Goal: Task Accomplishment & Management: Manage account settings

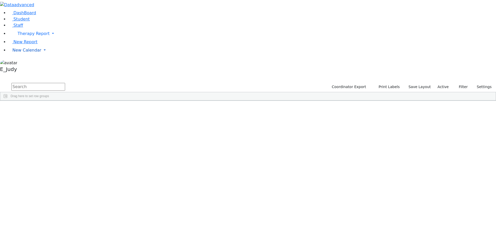
click at [49, 55] on link "New Calendar" at bounding box center [252, 50] width 488 height 10
click at [26, 63] on span "Calendar" at bounding box center [20, 60] width 19 height 5
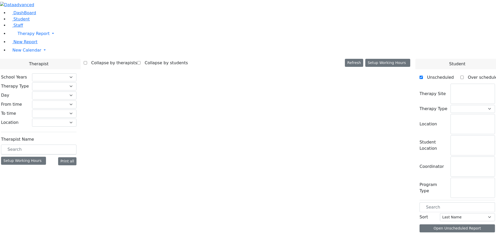
checkbox input "false"
select select "212"
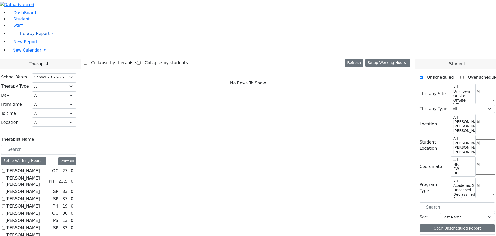
click at [49, 39] on link "Therapy Report" at bounding box center [252, 33] width 488 height 10
click at [49, 55] on link "New Calendar" at bounding box center [252, 50] width 488 height 10
click at [33, 69] on span "Teacher Report" at bounding box center [27, 66] width 31 height 5
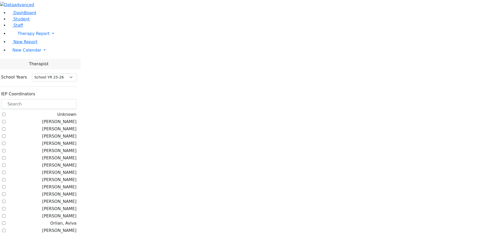
select select "212"
checkbox input "true"
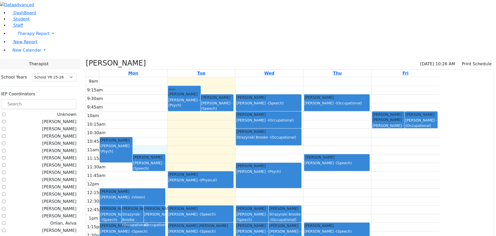
drag, startPoint x: 190, startPoint y: 96, endPoint x: 208, endPoint y: 98, distance: 17.6
click at [208, 98] on div "9am 9:15am 9:30am 9:45am 10am 10:15am 10:30am 10:45am 11am 11:15am 11:30am 11:4…" at bounding box center [263, 179] width 354 height 205
drag, startPoint x: 233, startPoint y: 98, endPoint x: 238, endPoint y: 102, distance: 5.8
click at [238, 102] on div "9am 9:15am 9:30am 9:45am 10am 10:15am 10:30am 10:45am 11am 11:15am 11:30am 11:4…" at bounding box center [263, 179] width 354 height 205
drag, startPoint x: 280, startPoint y: 105, endPoint x: 287, endPoint y: 128, distance: 23.6
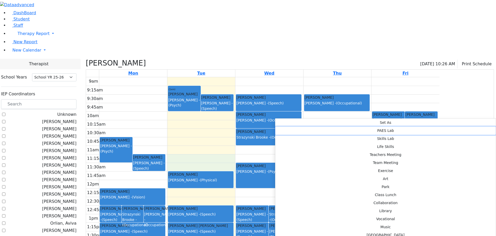
click at [355, 126] on button "PAES Lab" at bounding box center [386, 130] width 221 height 8
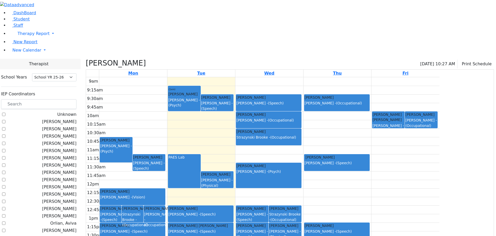
drag, startPoint x: 420, startPoint y: 103, endPoint x: 417, endPoint y: 125, distance: 22.1
click at [418, 125] on div "9am 9:15am 9:30am 9:45am 10am 10:15am 10:30am 10:45am 11am 11:15am 11:30am 11:4…" at bounding box center [263, 179] width 354 height 205
drag, startPoint x: 420, startPoint y: 125, endPoint x: 422, endPoint y: 103, distance: 22.3
click at [422, 103] on div "9am 9:15am 9:30am 9:45am 10am 10:15am 10:30am 10:45am 11am 11:15am 11:30am 11:4…" at bounding box center [263, 179] width 354 height 205
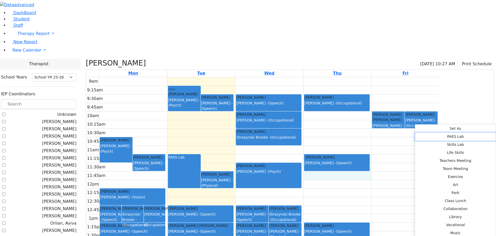
click at [415, 132] on button "PAES Lab" at bounding box center [455, 136] width 81 height 8
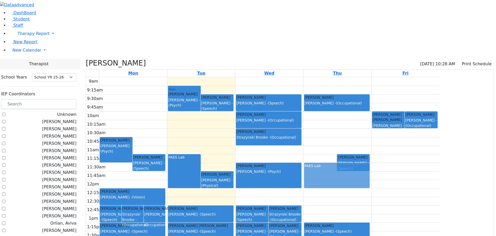
drag, startPoint x: 388, startPoint y: 126, endPoint x: 389, endPoint y: 131, distance: 5.6
click at [371, 131] on div "PAES Lab Tropper Rivka Wolner Miriam - (Speech) Tropper Rivka Zilber Risa - (Oc…" at bounding box center [338, 179] width 68 height 205
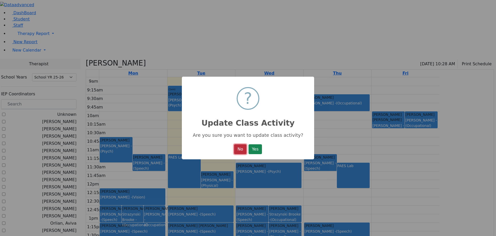
click at [241, 148] on button "No" at bounding box center [240, 149] width 12 height 10
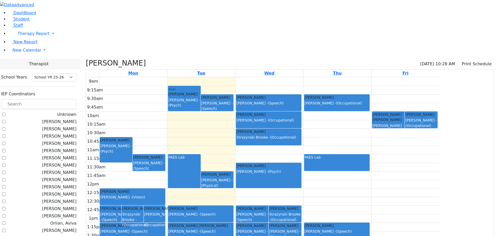
drag, startPoint x: 388, startPoint y: 128, endPoint x: 366, endPoint y: 126, distance: 21.5
click at [366, 126] on div "9am 9:15am 9:30am 9:45am 10am 10:15am 10:30am 10:45am 11am 11:15am 11:30am 11:4…" at bounding box center [263, 179] width 354 height 205
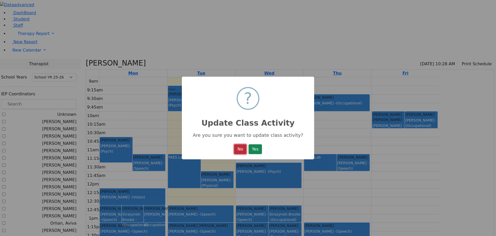
click at [237, 152] on button "No" at bounding box center [240, 149] width 12 height 10
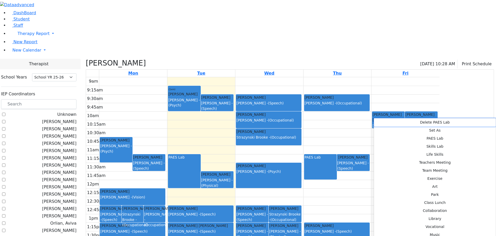
click at [384, 122] on button "Delete PAES Lab" at bounding box center [435, 122] width 122 height 8
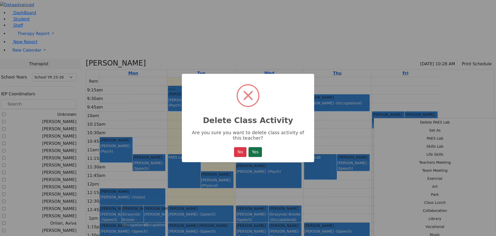
click at [254, 153] on button "Yes" at bounding box center [255, 152] width 13 height 10
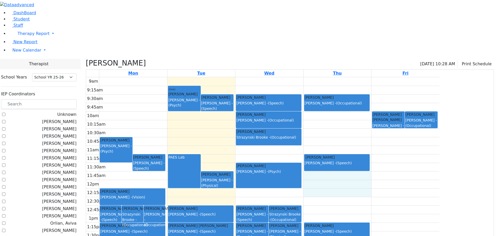
drag, startPoint x: 422, startPoint y: 103, endPoint x: 419, endPoint y: 136, distance: 32.9
click at [419, 136] on div "9am 9:15am 9:30am 9:45am 10am 10:15am 10:30am 10:45am 11am 11:15am 11:30am 11:4…" at bounding box center [263, 179] width 354 height 205
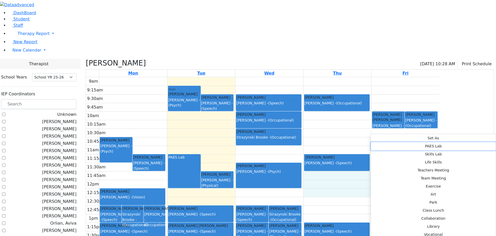
click at [435, 142] on button "PAES Lab" at bounding box center [433, 146] width 125 height 8
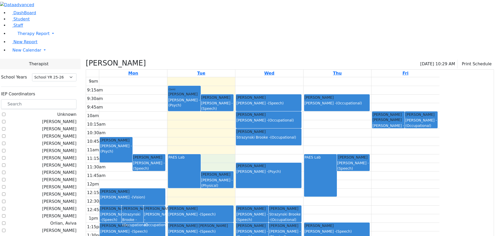
drag, startPoint x: 264, startPoint y: 105, endPoint x: 267, endPoint y: 114, distance: 8.7
click at [267, 114] on div "9am 9:15am 9:30am 9:45am 10am 10:15am 10:30am 10:45am 11am 11:15am 11:30am 11:4…" at bounding box center [263, 179] width 354 height 205
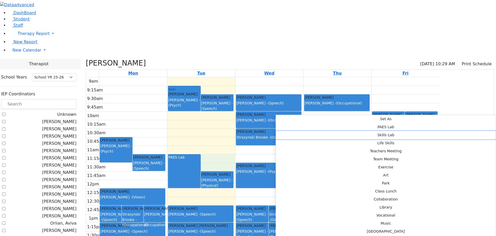
click at [337, 131] on button "Skills Lab" at bounding box center [386, 135] width 220 height 8
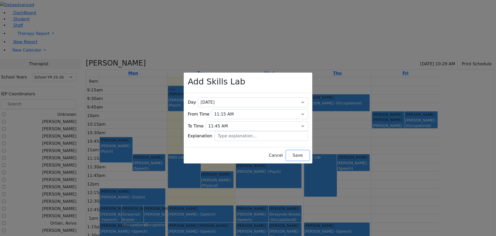
click at [286, 151] on button "Save" at bounding box center [297, 155] width 23 height 10
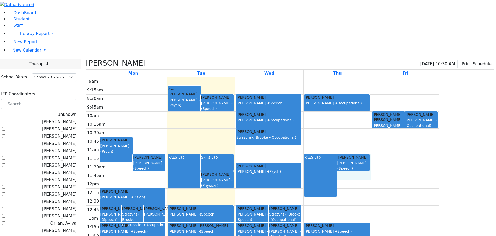
drag, startPoint x: 422, startPoint y: 103, endPoint x: 420, endPoint y: 126, distance: 23.1
click at [420, 126] on div "9am 9:15am 9:30am 9:45am 10am 10:15am 10:30am 10:45am 11am 11:15am 11:30am 11:4…" at bounding box center [263, 179] width 354 height 205
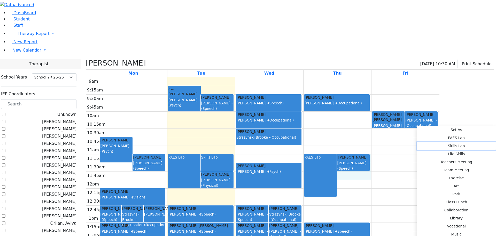
click at [417, 142] on button "Skills Lab" at bounding box center [456, 146] width 79 height 8
select select "4"
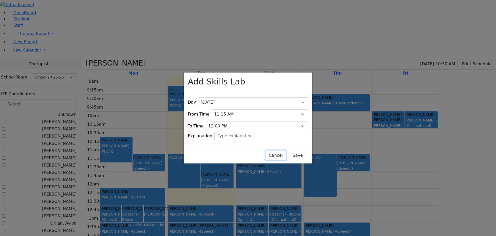
click at [266, 151] on button "Cancel" at bounding box center [276, 155] width 21 height 10
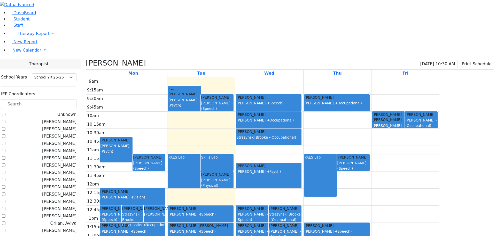
drag, startPoint x: 388, startPoint y: 103, endPoint x: 390, endPoint y: 119, distance: 16.4
click at [390, 119] on div "9am 9:15am 9:30am 9:45am 10am 10:15am 10:30am 10:45am 11am 11:15am 11:30am 11:4…" at bounding box center [263, 179] width 354 height 205
drag, startPoint x: 417, startPoint y: 110, endPoint x: 440, endPoint y: 113, distance: 23.0
click at [440, 114] on div "9am 9:15am 9:30am 9:45am 10am 10:15am 10:30am 10:45am 11am 11:15am 11:30am 11:4…" at bounding box center [263, 179] width 354 height 205
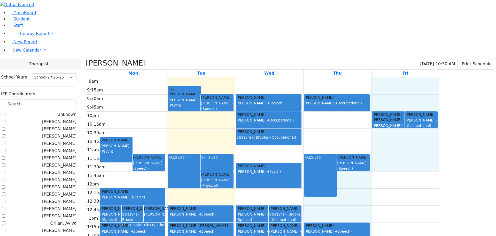
drag, startPoint x: 422, startPoint y: 103, endPoint x: 422, endPoint y: 109, distance: 6.0
click at [424, 111] on div "9am 9:15am 9:30am 9:45am 10am 10:15am 10:30am 10:45am 11am 11:15am 11:30am 11:4…" at bounding box center [263, 179] width 354 height 205
click at [422, 179] on td at bounding box center [269, 183] width 340 height 9
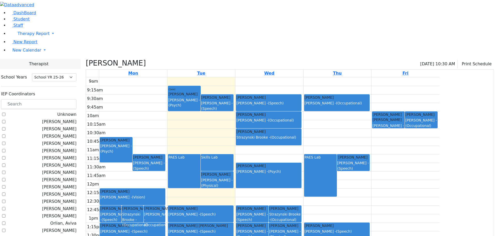
drag, startPoint x: 422, startPoint y: 103, endPoint x: 422, endPoint y: 118, distance: 15.0
click at [422, 118] on tbody "9am 9:15am 9:30am 9:45am 10am 10:15am 10:30am 10:45am 11am 11:15am 11:30am 11:4…" at bounding box center [263, 179] width 354 height 205
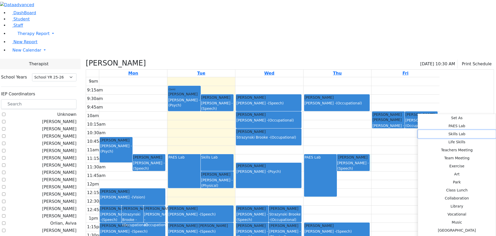
click at [418, 130] on button "Skills Lab" at bounding box center [457, 134] width 78 height 8
select select "11:45:00"
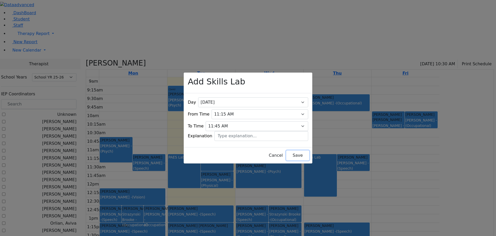
click at [290, 150] on button "Save" at bounding box center [297, 155] width 23 height 10
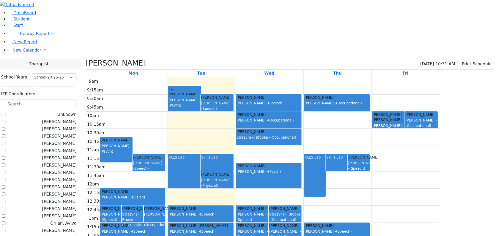
drag, startPoint x: 150, startPoint y: 102, endPoint x: 165, endPoint y: 107, distance: 16.5
click at [133, 137] on link "Katina Nachuma Stimmel Joy - (Psych)" at bounding box center [116, 149] width 33 height 25
drag, startPoint x: 175, startPoint y: 117, endPoint x: 177, endPoint y: 111, distance: 6.1
click at [177, 111] on div "9am 9:15am 9:30am 9:45am 10am 10:15am 10:30am 10:45am 11am 11:15am 11:30am 11:4…" at bounding box center [263, 179] width 354 height 205
drag, startPoint x: 177, startPoint y: 111, endPoint x: 177, endPoint y: 103, distance: 7.8
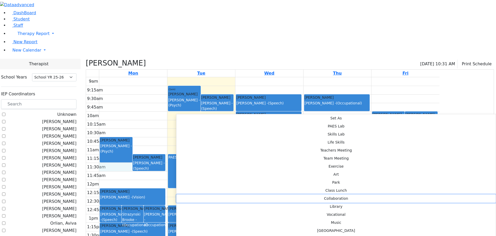
click at [247, 194] on button "Collaboration" at bounding box center [337, 198] width 320 height 8
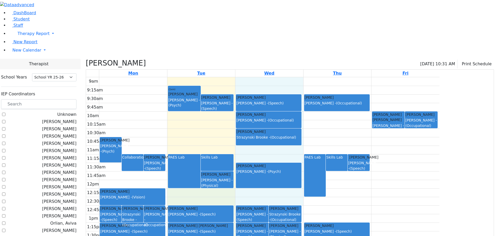
drag, startPoint x: 227, startPoint y: 141, endPoint x: 294, endPoint y: 148, distance: 67.6
click at [294, 148] on div "9am 9:15am 9:30am 9:45am 10am 10:15am 10:30am 10:45am 11am 11:15am 11:30am 11:4…" at bounding box center [263, 179] width 354 height 205
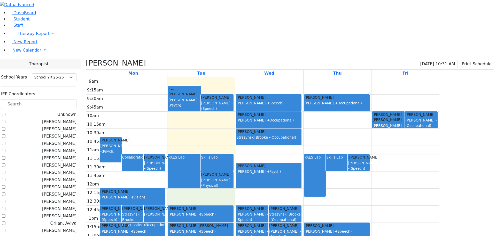
drag, startPoint x: 267, startPoint y: 145, endPoint x: 266, endPoint y: 142, distance: 3.1
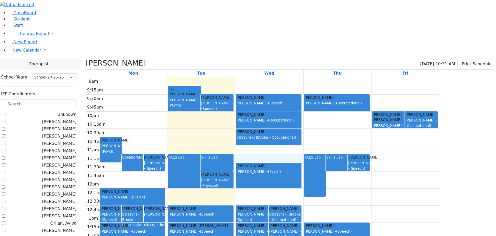
click at [347, 106] on div "9am 9:15am 9:30am 9:45am 10am 10:15am 10:30am 10:45am 11am 11:15am 11:30am 11:4…" at bounding box center [263, 179] width 354 height 205
drag, startPoint x: 347, startPoint y: 106, endPoint x: 353, endPoint y: 120, distance: 14.7
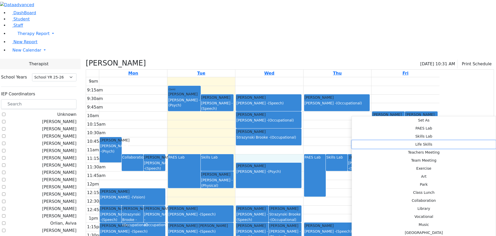
click at [426, 140] on button "Life Skills" at bounding box center [424, 144] width 144 height 8
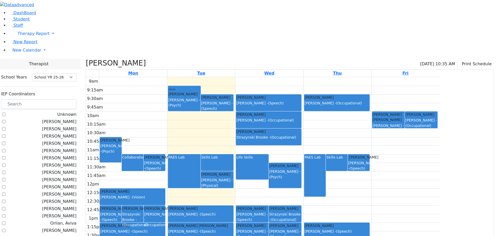
checkbox input "false"
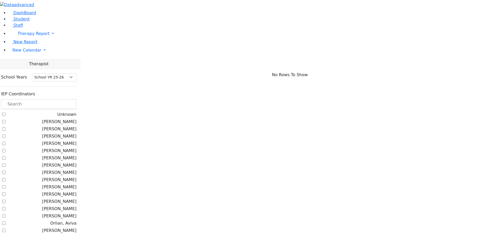
scroll to position [238, 0]
checkbox input "true"
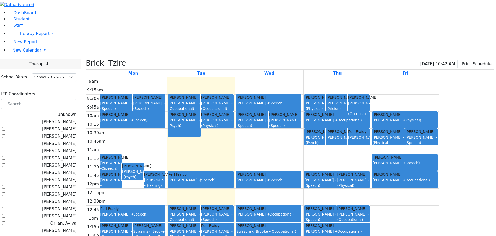
drag, startPoint x: 421, startPoint y: 61, endPoint x: 422, endPoint y: 74, distance: 13.8
click at [422, 77] on div "9am 9:15am 9:30am 9:45am 10am 10:15am 10:30am 10:45am 11am 11:15am 11:30am 11:4…" at bounding box center [263, 179] width 354 height 205
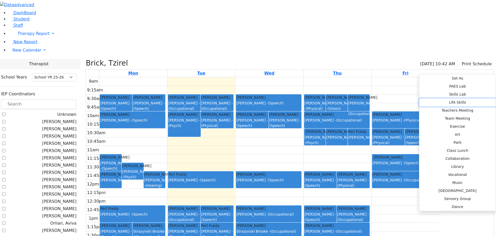
click at [420, 98] on button "Life Skills" at bounding box center [458, 102] width 77 height 8
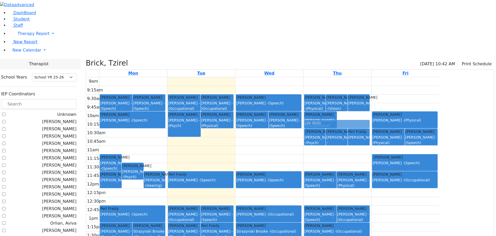
drag, startPoint x: 416, startPoint y: 65, endPoint x: 416, endPoint y: 69, distance: 4.1
click at [371, 77] on div "Friedrich Leah Reese Amy - (Physical) Mandelbaum Esther Bleier Susan - (Vision)…" at bounding box center [338, 179] width 68 height 205
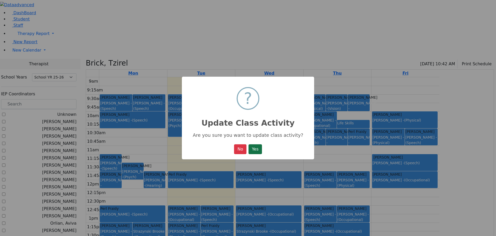
click at [262, 149] on button "Yes" at bounding box center [255, 149] width 13 height 10
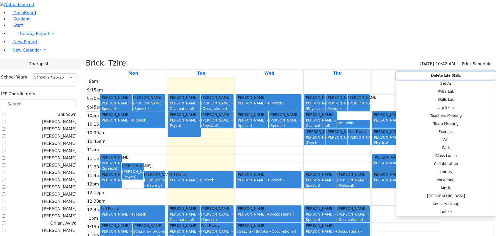
click at [413, 74] on button "Delete Life Skills" at bounding box center [447, 75] width 100 height 8
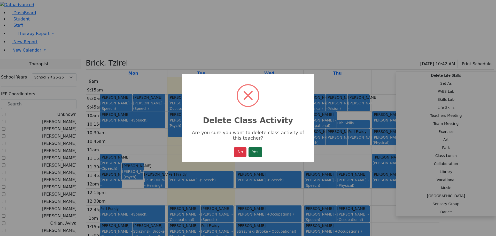
click at [255, 153] on button "Yes" at bounding box center [255, 152] width 13 height 10
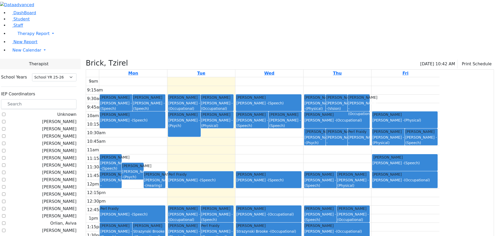
drag, startPoint x: 422, startPoint y: 60, endPoint x: 422, endPoint y: 75, distance: 15.0
click at [422, 77] on div "9am 9:15am 9:30am 9:45am 10am 10:15am 10:30am 10:45am 11am 11:15am 11:30am 11:4…" at bounding box center [263, 179] width 354 height 205
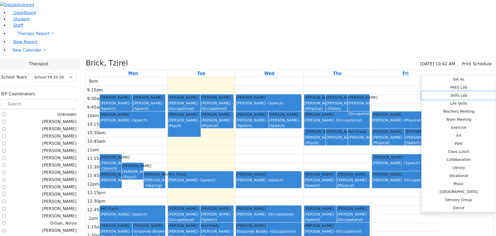
click at [422, 91] on button "Skills Lab" at bounding box center [459, 95] width 74 height 8
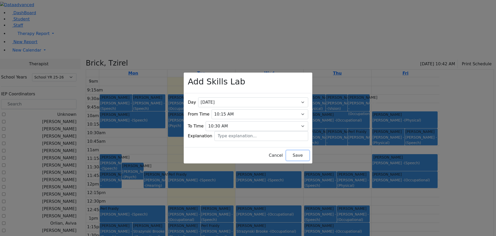
click at [286, 150] on button "Save" at bounding box center [297, 155] width 23 height 10
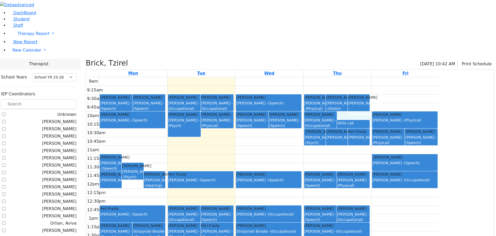
drag, startPoint x: 400, startPoint y: 63, endPoint x: 402, endPoint y: 68, distance: 5.4
click at [402, 77] on div "9am 9:15am 9:30am 9:45am 10am 10:15am 10:30am 10:45am 11am 11:15am 11:30am 11:4…" at bounding box center [263, 179] width 354 height 205
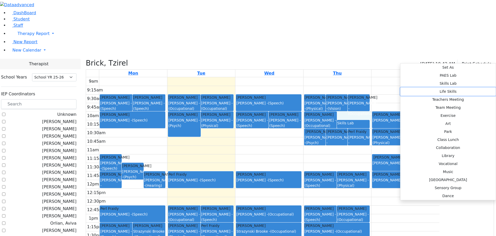
click at [477, 87] on button "Life Skills" at bounding box center [448, 91] width 95 height 8
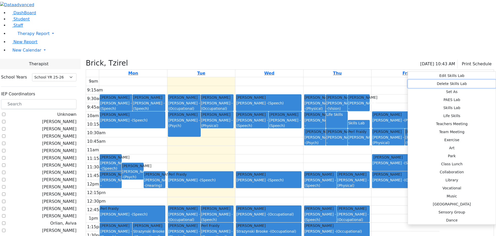
click at [430, 82] on button "Delete Skills Lab" at bounding box center [452, 84] width 88 height 8
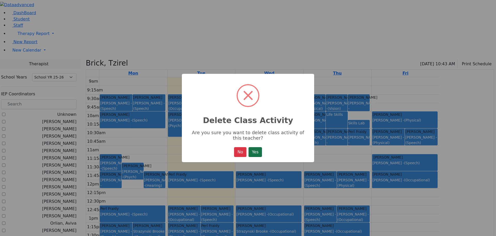
drag, startPoint x: 256, startPoint y: 151, endPoint x: 254, endPoint y: 148, distance: 4.2
click at [256, 151] on button "Yes" at bounding box center [255, 152] width 13 height 10
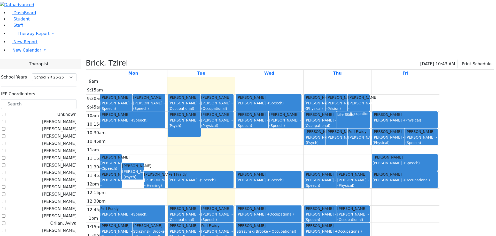
drag, startPoint x: 285, startPoint y: 187, endPoint x: 282, endPoint y: 203, distance: 15.6
click at [282, 203] on div "9am 9:15am 9:30am 9:45am 10am 10:15am 10:30am 10:45am 11am 11:15am 11:30am 11:4…" at bounding box center [263, 179] width 354 height 205
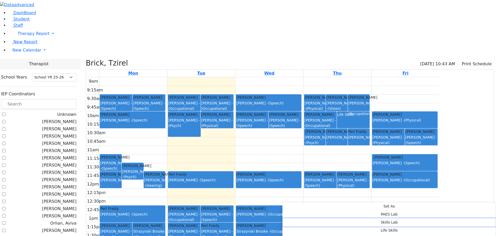
click at [356, 218] on button "Skills Lab" at bounding box center [389, 222] width 213 height 8
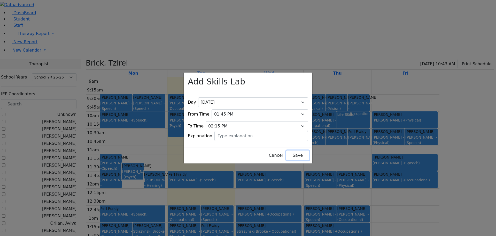
click at [287, 154] on button "Save" at bounding box center [297, 155] width 23 height 10
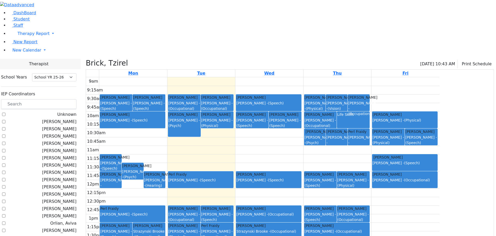
drag, startPoint x: 371, startPoint y: 192, endPoint x: 377, endPoint y: 206, distance: 15.1
click at [377, 206] on div "9am 9:15am 9:30am 9:45am 10am 10:15am 10:30am 10:45am 11am 11:15am 11:30am 11:4…" at bounding box center [263, 179] width 354 height 205
click at [458, 216] on button "Skills Lab" at bounding box center [443, 220] width 106 height 8
select select "4"
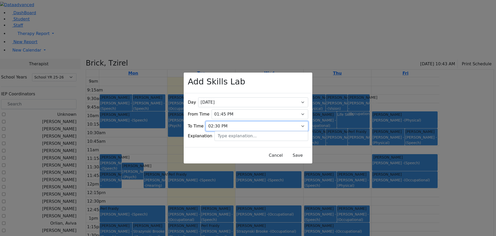
click at [296, 121] on select "09:15 AM 09:30 AM 09:45 AM 10:00 AM 10:15 AM 10:30 AM 10:45 AM 11:00 AM 11:15 A…" at bounding box center [257, 126] width 103 height 10
select select "14:15:00"
click at [215, 121] on select "09:15 AM 09:30 AM 09:45 AM 10:00 AM 10:15 AM 10:30 AM 10:45 AM 11:00 AM 11:15 A…" at bounding box center [257, 126] width 103 height 10
click at [287, 150] on button "Save" at bounding box center [297, 155] width 23 height 10
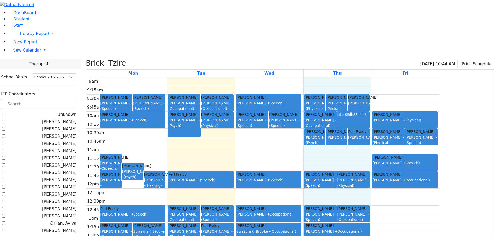
drag, startPoint x: 354, startPoint y: 188, endPoint x: 359, endPoint y: 195, distance: 8.1
click at [356, 196] on div "9am 9:15am 9:30am 9:45am 10am 10:15am 10:30am 10:45am 11am 11:15am 11:30am 11:4…" at bounding box center [263, 179] width 354 height 205
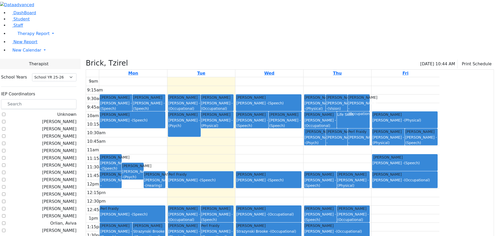
click at [371, 190] on div "Friedrich Leah Reese Amy - (Physical) Mandelbaum Esther Bleier Susan - (Vision)…" at bounding box center [338, 179] width 68 height 205
drag, startPoint x: 421, startPoint y: 188, endPoint x: 417, endPoint y: 189, distance: 4.2
click at [371, 189] on div "Friedrich Leah Reese Amy - (Physical) Mandelbaum Esther Bleier Susan - (Vision)…" at bounding box center [338, 179] width 68 height 205
drag, startPoint x: 422, startPoint y: 194, endPoint x: 401, endPoint y: 194, distance: 21.0
click at [402, 194] on div "9am 9:15am 9:30am 9:45am 10am 10:15am 10:30am 10:45am 11am 11:15am 11:30am 11:4…" at bounding box center [263, 179] width 354 height 205
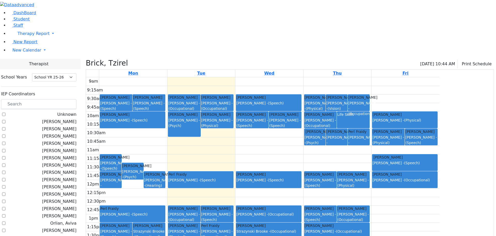
drag, startPoint x: 413, startPoint y: 189, endPoint x: 411, endPoint y: 191, distance: 3.1
click at [371, 191] on div "Friedrich Leah Reese Amy - (Physical) Mandelbaum Esther Bleier Susan - (Vision)…" at bounding box center [338, 179] width 68 height 205
drag, startPoint x: 413, startPoint y: 191, endPoint x: 414, endPoint y: 203, distance: 12.2
click at [371, 203] on div "Friedrich Leah Reese Amy - (Physical) Mandelbaum Esther Bleier Susan - (Vision)…" at bounding box center [338, 179] width 68 height 205
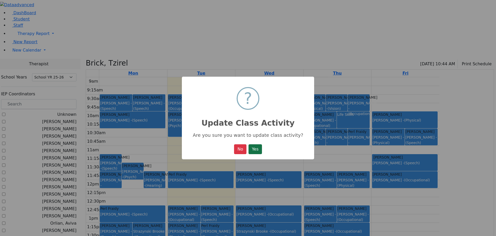
click at [256, 148] on button "Yes" at bounding box center [255, 149] width 13 height 10
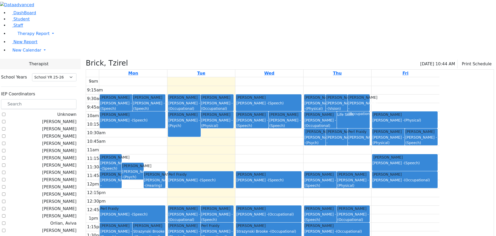
drag, startPoint x: 366, startPoint y: 206, endPoint x: 370, endPoint y: 197, distance: 10.1
click at [370, 197] on div "Friedrich Leah Reese Amy - (Physical) Mandelbaum Esther Bleier Susan - (Vision)…" at bounding box center [338, 179] width 68 height 205
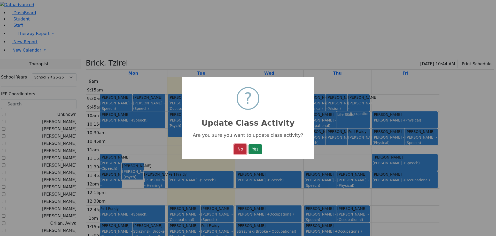
click at [242, 152] on button "No" at bounding box center [240, 149] width 12 height 10
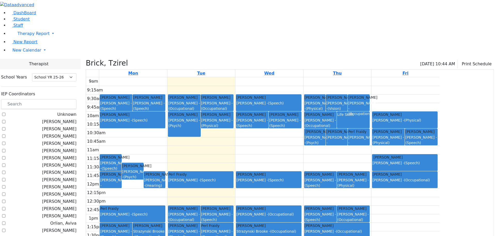
drag, startPoint x: 412, startPoint y: 191, endPoint x: 415, endPoint y: 196, distance: 5.2
click at [415, 196] on div "9am 9:15am 9:30am 9:45am 10am 10:15am 10:30am 10:45am 11am 11:15am 11:30am 11:4…" at bounding box center [263, 179] width 354 height 205
drag, startPoint x: 403, startPoint y: 208, endPoint x: 401, endPoint y: 200, distance: 8.3
click at [371, 200] on div "Friedrich Leah Reese Amy - (Physical) Mandelbaum Esther Bleier Susan - (Vision)…" at bounding box center [338, 179] width 68 height 205
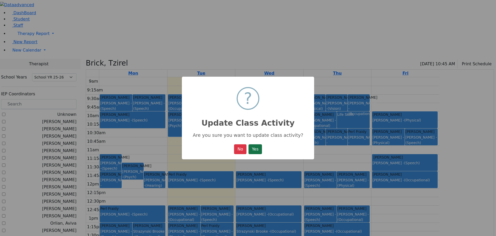
click at [258, 149] on button "Yes" at bounding box center [255, 149] width 13 height 10
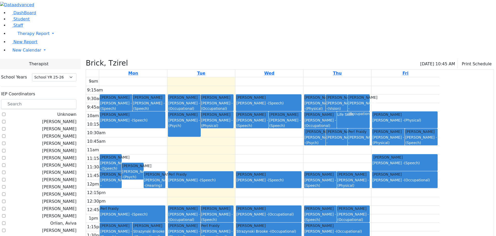
checkbox input "false"
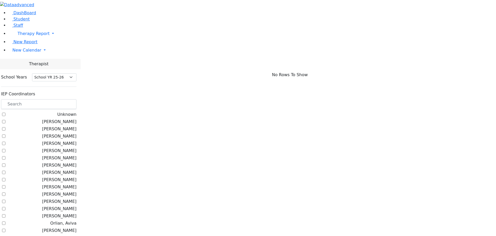
scroll to position [160, 0]
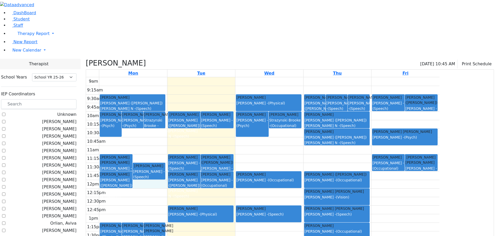
drag, startPoint x: 217, startPoint y: 120, endPoint x: 214, endPoint y: 131, distance: 11.5
click at [214, 131] on div "9am 9:15am 9:30am 9:45am 10am 10:15am 10:30am 10:45am 11am 11:15am 11:30am 11:4…" at bounding box center [263, 179] width 354 height 205
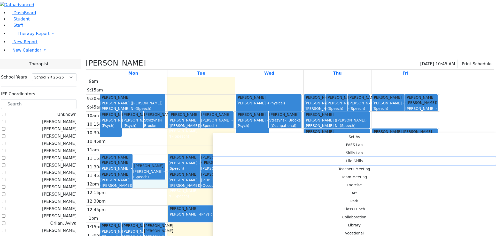
click at [287, 157] on button "Life Skills" at bounding box center [354, 161] width 283 height 8
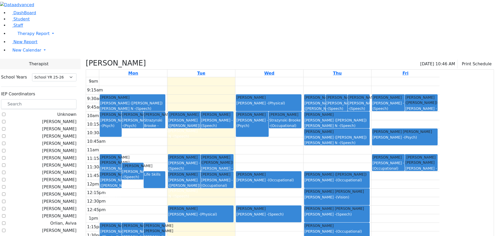
drag, startPoint x: 285, startPoint y: 60, endPoint x: 285, endPoint y: 63, distance: 3.4
click at [285, 77] on div "9am 9:15am 9:30am 9:45am 10am 10:15am 10:30am 10:45am 11am 11:15am 11:30am 11:4…" at bounding box center [263, 179] width 354 height 205
drag, startPoint x: 286, startPoint y: 60, endPoint x: 285, endPoint y: 82, distance: 22.0
click at [285, 82] on div "9am 9:15am 9:30am 9:45am 10am 10:15am 10:30am 10:45am 11am 11:15am 11:30am 11:4…" at bounding box center [263, 179] width 354 height 205
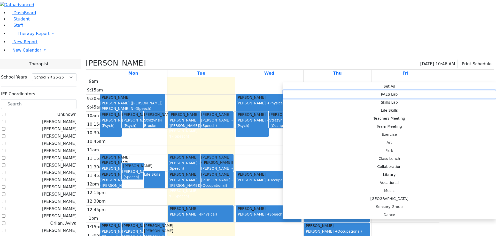
click at [351, 90] on button "PAES Lab" at bounding box center [389, 94] width 213 height 8
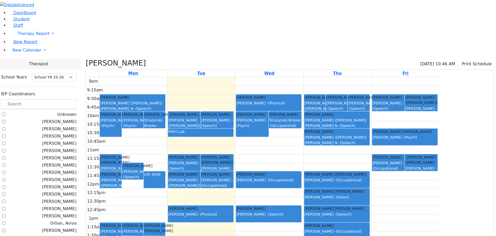
drag, startPoint x: 266, startPoint y: 71, endPoint x: 271, endPoint y: 47, distance: 24.0
click at [271, 77] on div "9am 9:15am 9:30am 9:45am 10am 10:15am 10:30am 10:45am 11am 11:15am 11:30am 11:4…" at bounding box center [263, 179] width 354 height 205
click at [233, 117] on div "Horowitz Shira - (Speech)" at bounding box center [217, 122] width 32 height 11
drag, startPoint x: 264, startPoint y: 62, endPoint x: 268, endPoint y: 45, distance: 17.6
click at [268, 77] on div "9am 9:15am 9:30am 9:45am 10am 10:15am 10:30am 10:45am 11am 11:15am 11:30am 11:4…" at bounding box center [263, 179] width 354 height 205
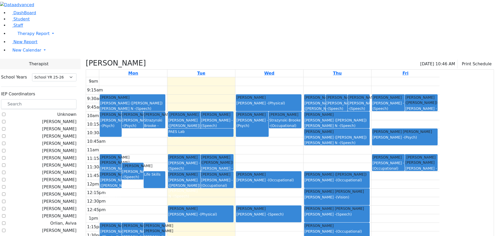
drag, startPoint x: 271, startPoint y: 68, endPoint x: 270, endPoint y: 40, distance: 27.9
click at [270, 77] on div "9am 9:15am 9:30am 9:45am 10am 10:15am 10:30am 10:45am 11am 11:15am 11:30am 11:4…" at bounding box center [263, 179] width 354 height 205
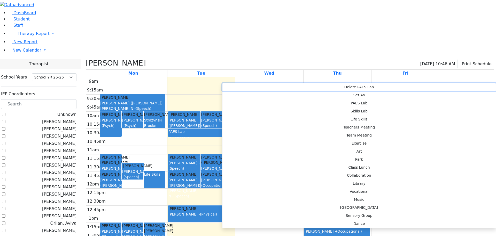
click at [234, 88] on button "Delete PAES Lab" at bounding box center [360, 87] width 274 height 8
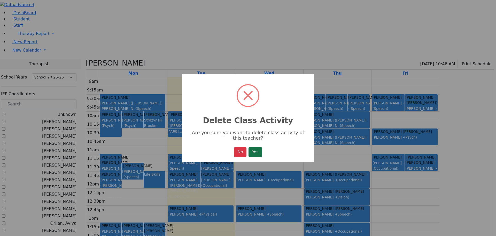
click at [253, 153] on button "Yes" at bounding box center [255, 152] width 13 height 10
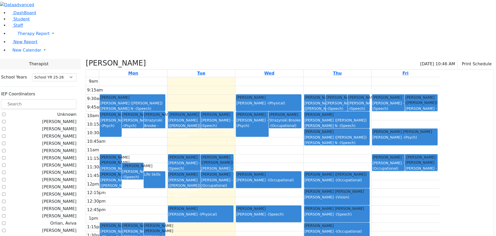
drag, startPoint x: 286, startPoint y: 60, endPoint x: 286, endPoint y: 74, distance: 14.5
click at [286, 77] on tbody "9am 9:15am 9:30am 9:45am 10am 10:15am 10:30am 10:45am 11am 11:15am 11:30am 11:4…" at bounding box center [263, 179] width 354 height 205
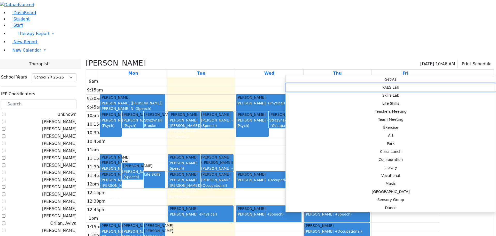
click at [346, 83] on button "PAES Lab" at bounding box center [391, 87] width 210 height 8
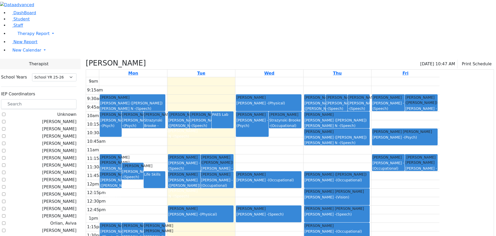
click at [233, 112] on div "PAES Lab" at bounding box center [222, 120] width 21 height 16
drag, startPoint x: 271, startPoint y: 78, endPoint x: 274, endPoint y: 87, distance: 10.1
click at [274, 87] on div "9am 9:15am 9:30am 9:45am 10am 10:15am 10:30am 10:45am 11am 11:15am 11:30am 11:4…" at bounding box center [263, 179] width 354 height 205
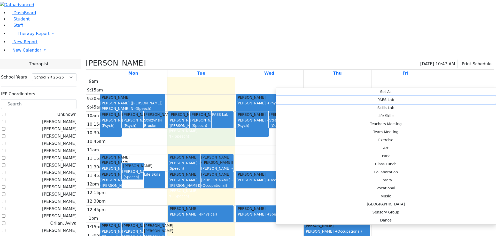
click at [343, 96] on button "PAES Lab" at bounding box center [386, 100] width 220 height 8
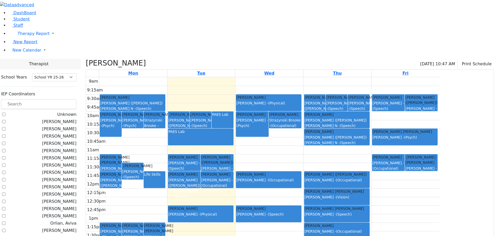
drag, startPoint x: 420, startPoint y: 59, endPoint x: 417, endPoint y: 91, distance: 31.4
click at [370, 77] on div "Gelb Faigy Kaufman (Assaf) Chava N - (Speech) Katina Yitel Horowitz Shira - (Sp…" at bounding box center [337, 77] width 66 height 0
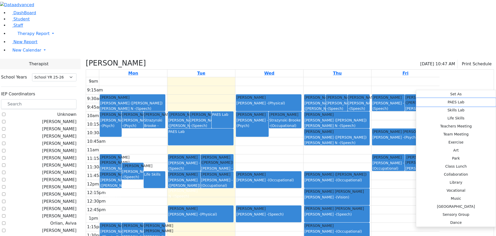
click at [416, 98] on button "PAES Lab" at bounding box center [456, 102] width 80 height 8
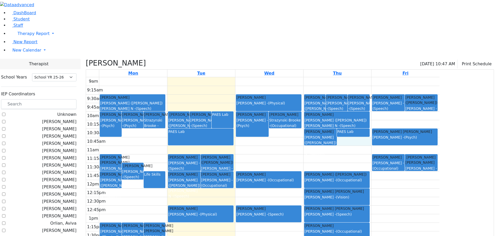
click at [399, 87] on div "9am 9:15am 9:30am 9:45am 10am 10:15am 10:30am 10:45am 11am 11:15am 11:30am 11:4…" at bounding box center [263, 179] width 354 height 205
click at [369, 112] on div "Gelb Faigy Kaufman (Assaf) Chava N - (Speech)" at bounding box center [337, 120] width 65 height 16
click at [369, 129] on div "PAES Lab" at bounding box center [354, 131] width 32 height 5
click at [421, 81] on button "Delete Selected Activities" at bounding box center [435, 81] width 51 height 8
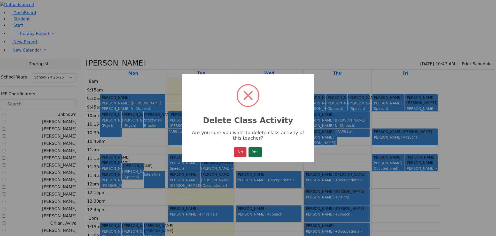
click at [249, 155] on button "Yes" at bounding box center [255, 152] width 13 height 10
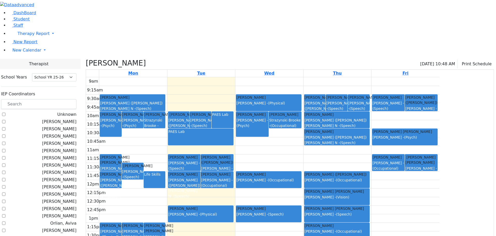
drag, startPoint x: 421, startPoint y: 60, endPoint x: 420, endPoint y: 93, distance: 32.8
click at [370, 77] on div "Gelb Faigy Kaufman (Assaf) Chava N - (Speech) Katina Yitel Horowitz Shira - (Sp…" at bounding box center [337, 77] width 66 height 0
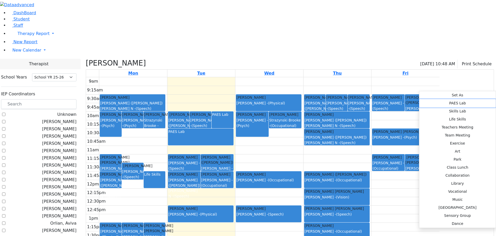
click at [420, 99] on button "PAES Lab" at bounding box center [458, 103] width 77 height 8
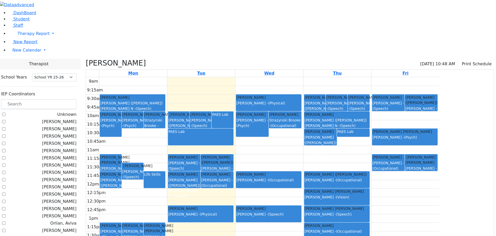
drag, startPoint x: 421, startPoint y: 60, endPoint x: 422, endPoint y: 74, distance: 14.0
click at [422, 77] on div "9am 9:15am 9:30am 9:45am 10am 10:15am 10:30am 10:45am 11am 11:15am 11:30am 11:4…" at bounding box center [263, 179] width 354 height 205
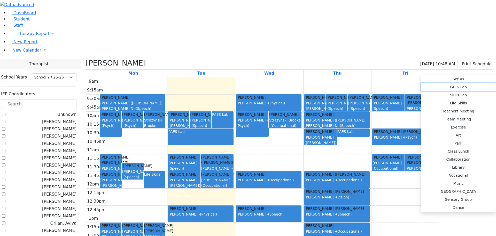
click at [421, 83] on button "PAES Lab" at bounding box center [458, 87] width 75 height 8
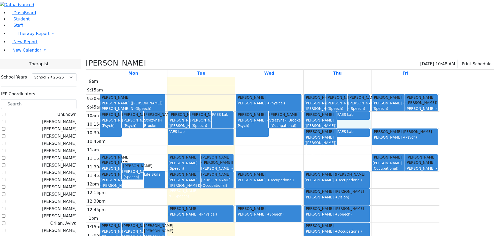
drag, startPoint x: 400, startPoint y: 69, endPoint x: 400, endPoint y: 73, distance: 4.1
click at [400, 77] on div "9am 9:15am 9:30am 9:45am 10am 10:15am 10:30am 10:45am 11am 11:15am 11:30am 11:4…" at bounding box center [263, 179] width 354 height 205
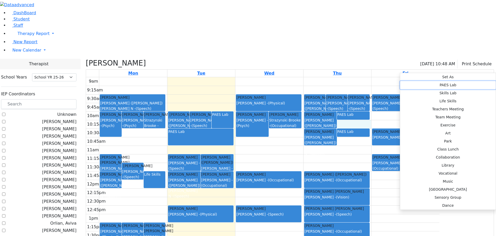
click at [465, 81] on button "PAES Lab" at bounding box center [448, 85] width 96 height 8
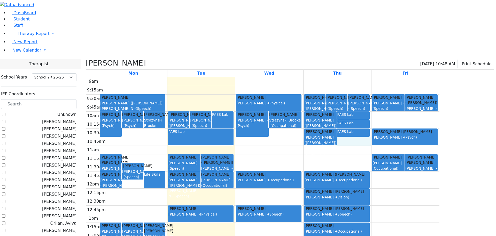
click at [409, 91] on div "9am 9:15am 9:30am 9:45am 10am 10:15am 10:30am 10:45am 11am 11:15am 11:30am 11:4…" at bounding box center [263, 179] width 354 height 205
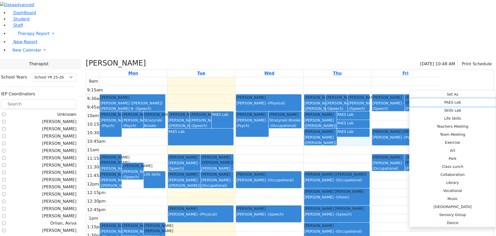
click at [479, 98] on button "PAES Lab" at bounding box center [453, 102] width 86 height 8
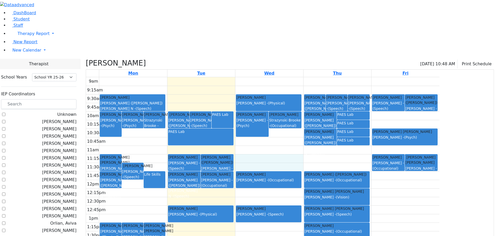
drag, startPoint x: 303, startPoint y: 107, endPoint x: 307, endPoint y: 115, distance: 8.8
click at [307, 115] on div "9am 9:15am 9:30am 9:45am 10am 10:15am 10:30am 10:45am 11am 11:15am 11:30am 11:4…" at bounding box center [263, 179] width 354 height 205
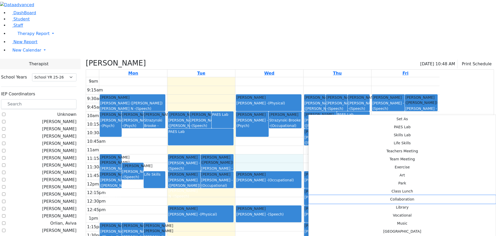
click at [377, 195] on button "Collaboration" at bounding box center [402, 199] width 187 height 8
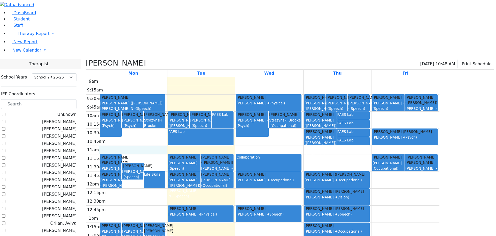
click at [190, 101] on div "9am 9:15am 9:30am 9:45am 10am 10:15am 10:30am 10:45am 11am 11:15am 11:30am 11:4…" at bounding box center [263, 179] width 354 height 205
checkbox input "false"
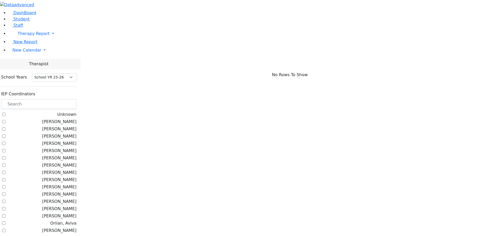
scroll to position [134, 0]
drag, startPoint x: 85, startPoint y: 45, endPoint x: 87, endPoint y: 47, distance: 3.5
click at [77, 99] on input "text" at bounding box center [38, 104] width 75 height 10
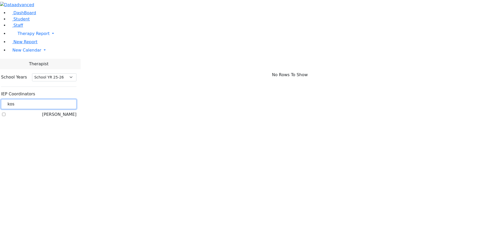
type input "kos"
click at [67, 111] on label "[PERSON_NAME]" at bounding box center [59, 114] width 34 height 6
click at [5, 112] on input "[PERSON_NAME]" at bounding box center [3, 113] width 3 height 3
checkbox input "true"
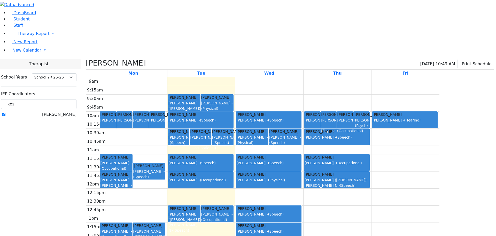
click at [165, 222] on link "Gelb Nicha Kaufman (Assaf) Chava N - (Speech)" at bounding box center [149, 230] width 33 height 17
drag, startPoint x: 217, startPoint y: 170, endPoint x: 227, endPoint y: 180, distance: 13.9
click at [165, 222] on link "Gelb Nicha Kaufman (Assaf) Chava N - (Speech)" at bounding box center [149, 230] width 33 height 17
drag, startPoint x: 217, startPoint y: 171, endPoint x: 217, endPoint y: 186, distance: 15.3
click at [165, 222] on link "Gelb Nicha Kaufman (Assaf) Chava N - (Speech)" at bounding box center [149, 230] width 33 height 17
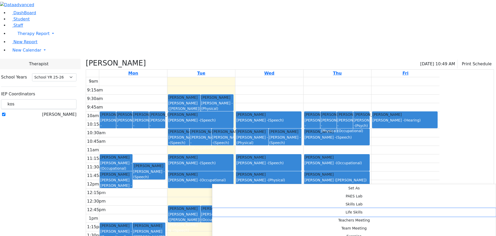
click at [291, 208] on button "Life Skills" at bounding box center [354, 212] width 284 height 8
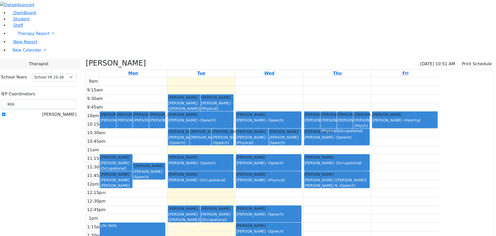
click at [167, 180] on div "Berkowitz Nechie Reiss Adeena - (Physical) Herman Yocheved Renzoni Rebecca - (H…" at bounding box center [133, 179] width 68 height 205
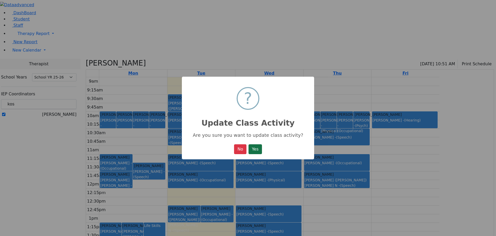
click at [261, 149] on button "Yes" at bounding box center [255, 149] width 13 height 10
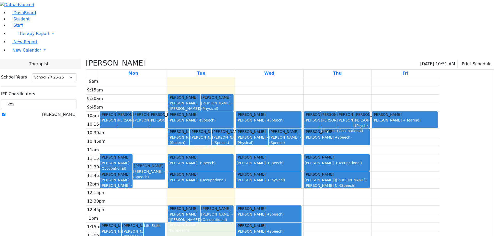
drag, startPoint x: 266, startPoint y: 176, endPoint x: 266, endPoint y: 182, distance: 6.2
click at [265, 183] on div "9am 9:15am 9:30am 9:45am 10am 10:15am 10:30am 10:45am 11am 11:15am 11:30am 11:4…" at bounding box center [263, 179] width 354 height 205
drag, startPoint x: 283, startPoint y: 181, endPoint x: 279, endPoint y: 180, distance: 3.9
drag, startPoint x: 276, startPoint y: 171, endPoint x: 280, endPoint y: 199, distance: 28.0
click at [280, 203] on div "9am 9:15am 9:30am 9:45am 10am 10:15am 10:30am 10:45am 11am 11:15am 11:30am 11:4…" at bounding box center [263, 179] width 354 height 205
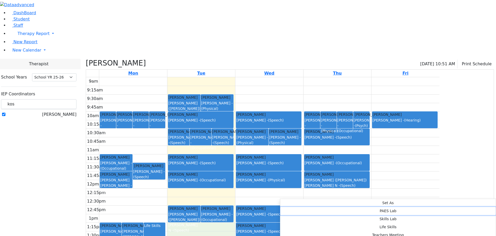
click at [351, 207] on button "PAES Lab" at bounding box center [388, 211] width 216 height 8
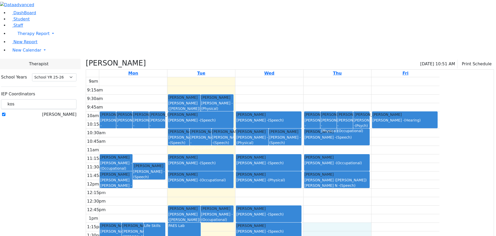
drag, startPoint x: 360, startPoint y: 175, endPoint x: 361, endPoint y: 203, distance: 28.4
click at [361, 203] on div "9am 9:15am 9:30am 9:45am 10am 10:15am 10:30am 10:45am 11am 11:15am 11:30am 11:4…" at bounding box center [263, 179] width 354 height 205
click at [442, 203] on button "PAES Lab" at bounding box center [428, 207] width 135 height 8
drag, startPoint x: 278, startPoint y: 172, endPoint x: 284, endPoint y: 203, distance: 31.1
click at [284, 203] on div "9am 9:15am 9:30am 9:45am 10am 10:15am 10:30am 10:45am 11am 11:15am 11:30am 11:4…" at bounding box center [263, 179] width 354 height 205
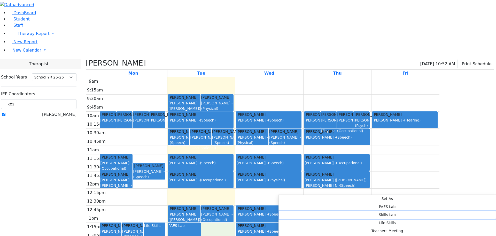
click at [352, 210] on button "Skills Lab" at bounding box center [387, 214] width 217 height 8
select select "2"
select select "13:15:00"
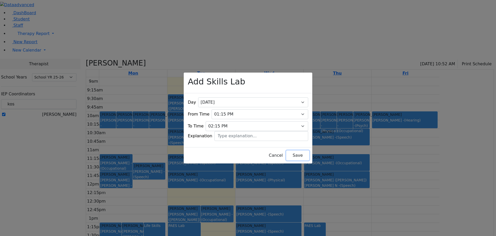
click at [287, 151] on button "Save" at bounding box center [297, 155] width 23 height 10
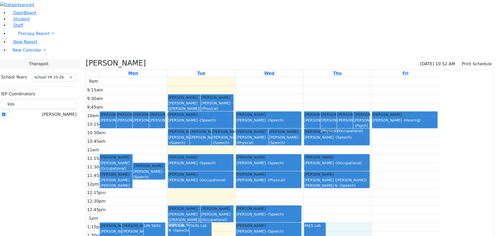
drag, startPoint x: 388, startPoint y: 172, endPoint x: 393, endPoint y: 202, distance: 29.9
click at [393, 202] on div "9am 9:15am 9:30am 9:45am 10am 10:15am 10:30am 10:45am 11am 11:15am 11:30am 11:4…" at bounding box center [263, 179] width 354 height 205
click at [454, 217] on button "Skills Lab" at bounding box center [443, 221] width 106 height 8
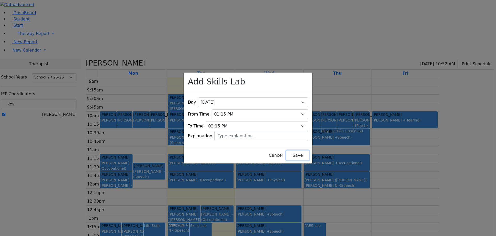
click at [286, 154] on button "Save" at bounding box center [297, 155] width 23 height 10
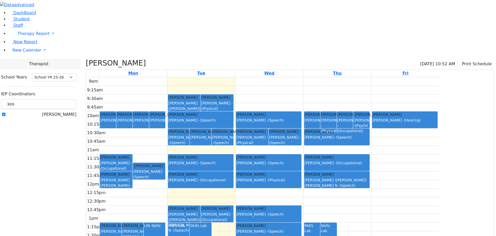
drag, startPoint x: 285, startPoint y: 77, endPoint x: 284, endPoint y: 88, distance: 10.9
click at [233, 128] on div "Rutner Hindy Epstein Chava - (Speech)" at bounding box center [222, 136] width 21 height 16
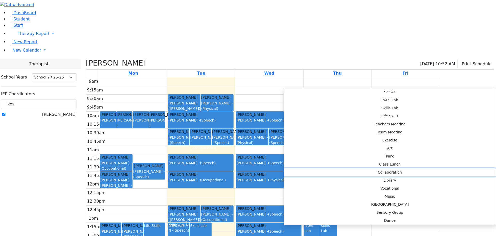
click at [361, 168] on button "Collaboration" at bounding box center [390, 172] width 212 height 8
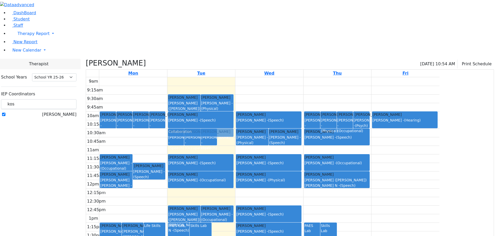
click at [235, 82] on div "Braun Bracha Steinberg Fagey - (Speech) Greenfeld Chavy Rokowsky Avigail - (Occ…" at bounding box center [202, 179] width 68 height 205
click at [235, 87] on div "Braun Bracha Steinberg Fagey - (Speech) Greenfeld Chavy Rokowsky Avigail - (Occ…" at bounding box center [202, 179] width 68 height 205
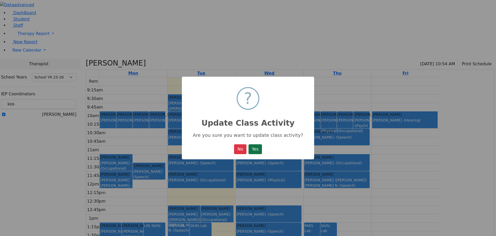
click at [255, 150] on button "Yes" at bounding box center [255, 149] width 13 height 10
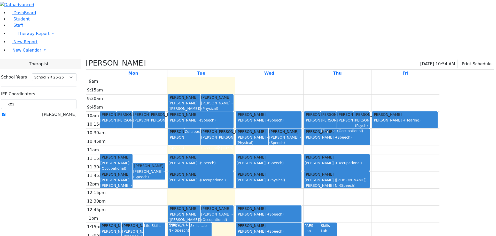
click at [64, 111] on label "[PERSON_NAME]" at bounding box center [59, 114] width 34 height 6
click at [5, 112] on input "[PERSON_NAME]" at bounding box center [3, 113] width 3 height 3
checkbox input "false"
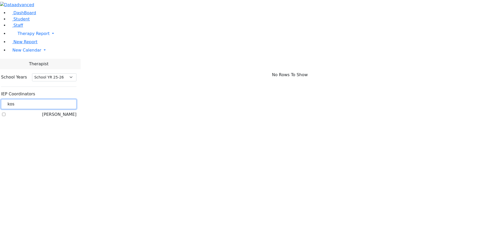
drag, startPoint x: 74, startPoint y: 48, endPoint x: 64, endPoint y: 45, distance: 9.8
click at [64, 99] on div "kos" at bounding box center [38, 104] width 75 height 10
type input "gol"
click at [64, 118] on label "[PERSON_NAME]" at bounding box center [59, 121] width 34 height 6
click at [5, 120] on input "[PERSON_NAME]" at bounding box center [3, 121] width 3 height 3
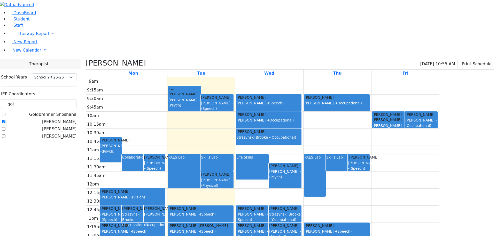
click at [215, 97] on div "9am 9:15am 9:30am 9:45am 10am 10:15am 10:30am 10:45am 11am 11:15am 11:30am 11:4…" at bounding box center [263, 179] width 354 height 205
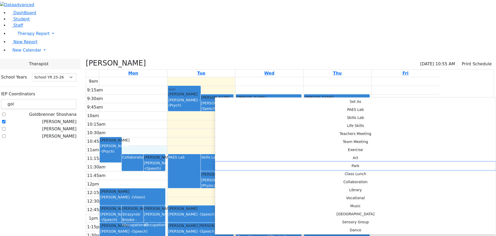
click at [299, 162] on button "Park" at bounding box center [355, 166] width 281 height 8
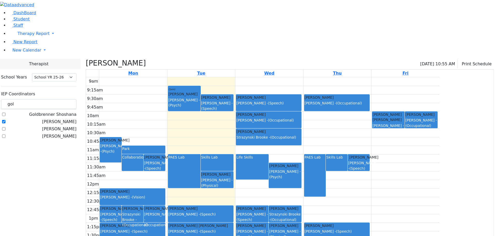
click at [253, 97] on div "9am 9:15am 9:30am 9:45am 10am 10:15am 10:30am 10:45am 11am 11:15am 11:30am 11:4…" at bounding box center [263, 179] width 354 height 205
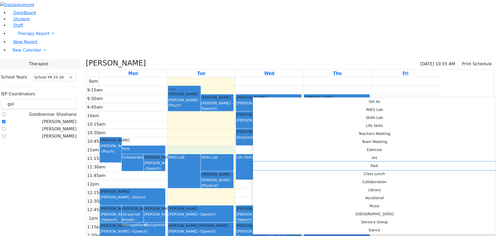
click at [336, 162] on button "Park" at bounding box center [374, 166] width 243 height 8
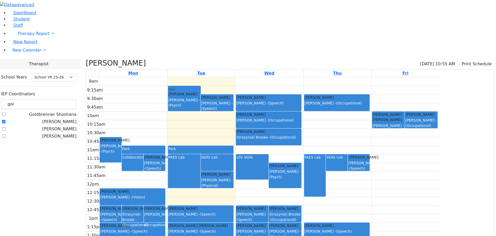
click at [316, 97] on div "9am 9:15am 9:30am 9:45am 10am 10:15am 10:30am 10:45am 11am 11:15am 11:30am 11:4…" at bounding box center [263, 179] width 354 height 205
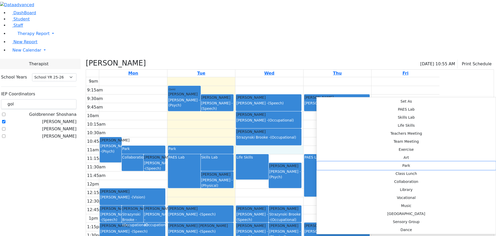
drag, startPoint x: 385, startPoint y: 152, endPoint x: 385, endPoint y: 149, distance: 3.4
click at [385, 161] on button "Park" at bounding box center [406, 165] width 179 height 8
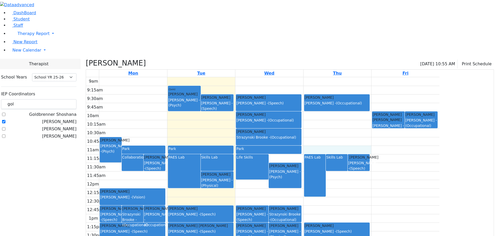
click at [368, 97] on div "9am 9:15am 9:30am 9:45am 10am 10:15am 10:30am 10:45am 11am 11:15am 11:30am 11:4…" at bounding box center [263, 179] width 354 height 205
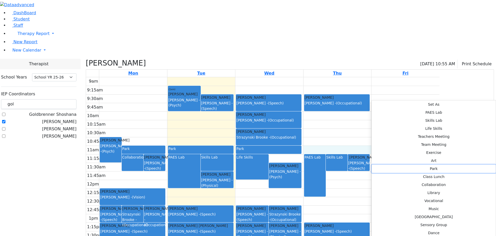
click at [442, 164] on button "Park" at bounding box center [434, 168] width 124 height 8
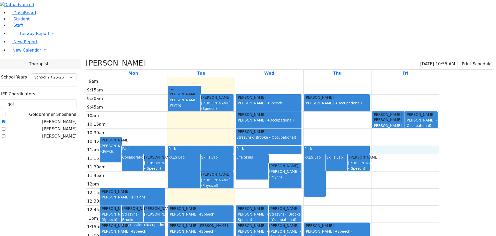
click at [435, 98] on div "9am 9:15am 9:30am 9:45am 10am 10:15am 10:30am 10:45am 11am 11:15am 11:30am 11:4…" at bounding box center [263, 179] width 354 height 205
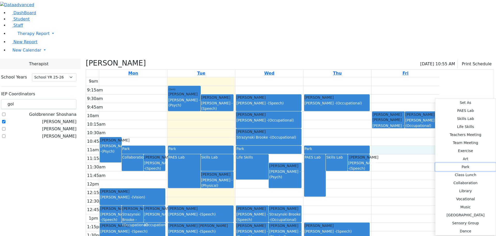
click at [436, 163] on button "Park" at bounding box center [466, 167] width 60 height 8
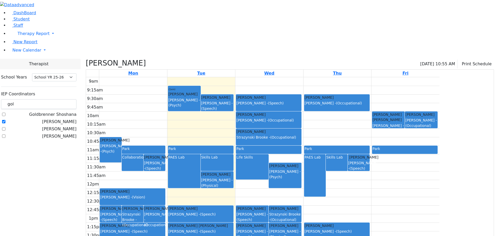
click at [65, 118] on label "[PERSON_NAME]" at bounding box center [59, 121] width 34 height 6
click at [5, 120] on input "[PERSON_NAME]" at bounding box center [3, 121] width 3 height 3
checkbox input "false"
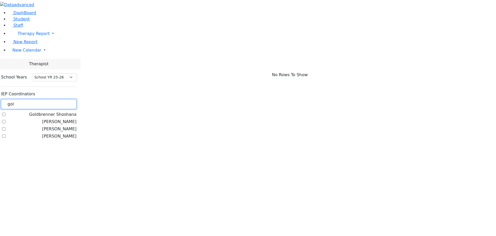
drag, startPoint x: 76, startPoint y: 45, endPoint x: 67, endPoint y: 41, distance: 10.4
click at [67, 99] on input "gol" at bounding box center [38, 104] width 75 height 10
type input "web"
click at [64, 118] on label "[PERSON_NAME]" at bounding box center [59, 121] width 34 height 6
click at [5, 120] on input "[PERSON_NAME]" at bounding box center [3, 121] width 3 height 3
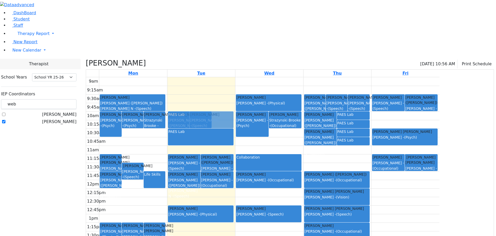
click at [235, 77] on div "Joseph Roizy Kaufman (Assaf) Chava N - (Speech) Katina Yitel Horowitz Shira - (…" at bounding box center [202, 179] width 68 height 205
drag, startPoint x: 272, startPoint y: 63, endPoint x: 271, endPoint y: 82, distance: 18.9
click at [235, 82] on div "Joseph Roizy Kaufman (Assaf) Chava N - (Speech) Katina Yitel Horowitz Shira - (…" at bounding box center [202, 179] width 68 height 205
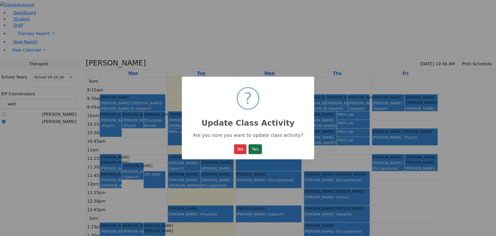
click at [259, 148] on button "Yes" at bounding box center [255, 149] width 13 height 10
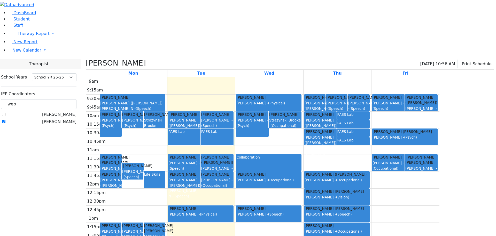
drag, startPoint x: 285, startPoint y: 59, endPoint x: 283, endPoint y: 89, distance: 30.1
click at [283, 89] on div "9am 9:15am 9:30am 9:45am 10am 10:15am 10:30am 10:45am 11am 11:15am 11:30am 11:4…" at bounding box center [263, 179] width 354 height 205
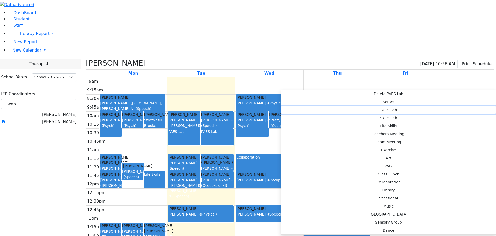
click at [352, 106] on button "PAES Lab" at bounding box center [389, 110] width 215 height 8
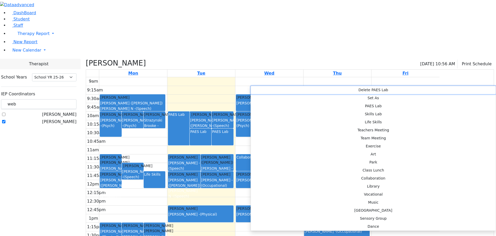
click at [265, 90] on button "Delete PAES Lab" at bounding box center [373, 90] width 245 height 8
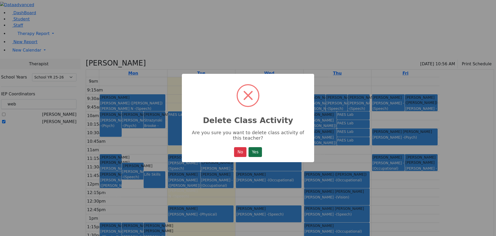
click at [252, 152] on button "Yes" at bounding box center [255, 152] width 13 height 10
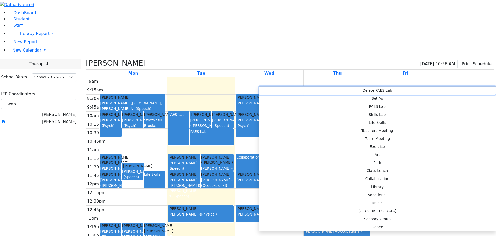
click at [270, 89] on button "Delete PAES Lab" at bounding box center [377, 90] width 237 height 8
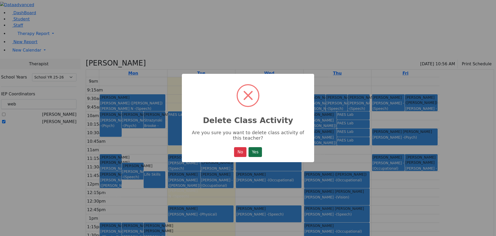
click at [256, 155] on button "Yes" at bounding box center [255, 152] width 13 height 10
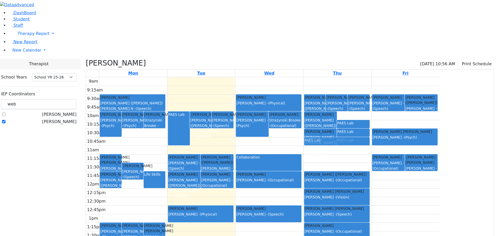
drag, startPoint x: 409, startPoint y: 64, endPoint x: 411, endPoint y: 88, distance: 24.4
click at [371, 88] on div "Gelb Faigy Kaufman (Assaf) Chava N - (Speech) Katina Yitel Horowitz Shira - (Sp…" at bounding box center [338, 179] width 68 height 205
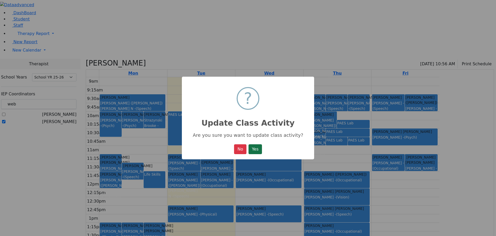
click at [260, 149] on button "Yes" at bounding box center [255, 149] width 13 height 10
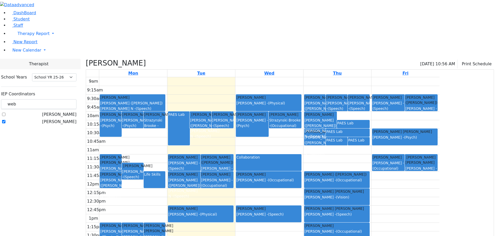
click at [369, 129] on div "PAES Lab" at bounding box center [347, 131] width 43 height 5
click at [412, 86] on button "Delete Selected Activities" at bounding box center [431, 86] width 51 height 8
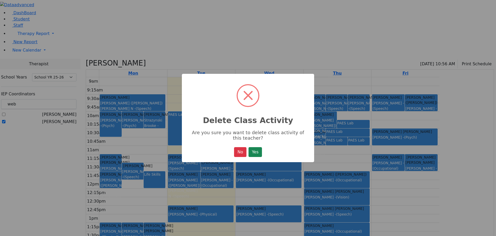
drag, startPoint x: 261, startPoint y: 154, endPoint x: 262, endPoint y: 151, distance: 2.9
click at [261, 153] on button "Yes" at bounding box center [255, 152] width 13 height 10
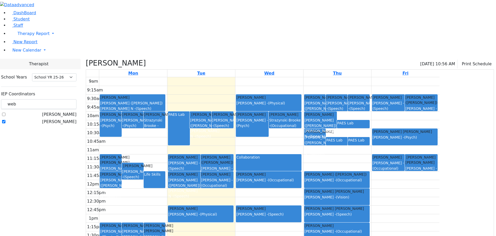
click at [347, 137] on div "PAES Lab" at bounding box center [336, 139] width 21 height 5
click at [394, 94] on button "Delete Selected Activities" at bounding box center [415, 94] width 51 height 8
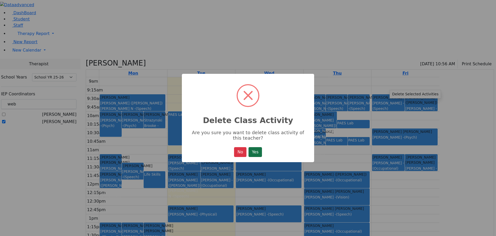
click at [256, 154] on button "Yes" at bounding box center [255, 152] width 13 height 10
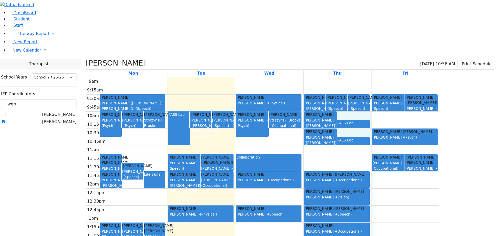
drag, startPoint x: 404, startPoint y: 63, endPoint x: 406, endPoint y: 87, distance: 24.6
click at [406, 87] on div "9am 9:15am 9:30am 9:45am 10am 10:15am 10:30am 10:45am 11am 11:15am 11:30am 11:4…" at bounding box center [263, 179] width 354 height 205
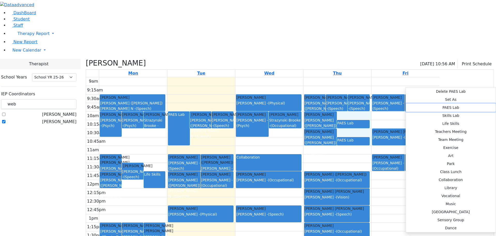
click at [473, 103] on button "PAES Lab" at bounding box center [451, 107] width 90 height 8
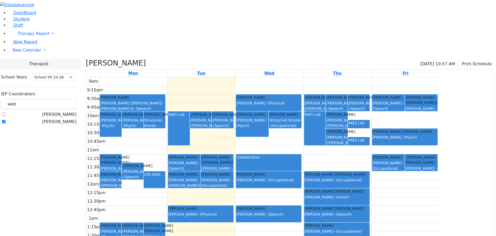
click at [369, 120] on div "PAES Lab" at bounding box center [358, 122] width 21 height 5
click at [419, 76] on button "Delete Selected Activities" at bounding box center [434, 77] width 51 height 8
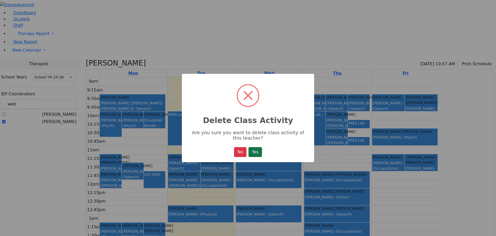
click at [254, 153] on button "Yes" at bounding box center [255, 152] width 13 height 10
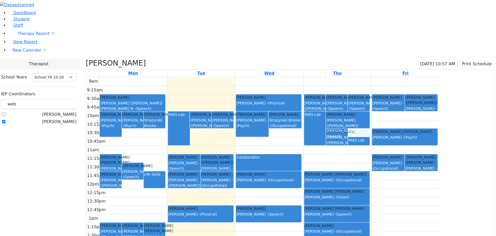
drag, startPoint x: 422, startPoint y: 60, endPoint x: 417, endPoint y: 88, distance: 28.3
click at [417, 88] on div "9am 9:15am 9:30am 9:45am 10am 10:15am 10:30am 10:45am 11am 11:15am 11:30am 11:4…" at bounding box center [263, 179] width 354 height 205
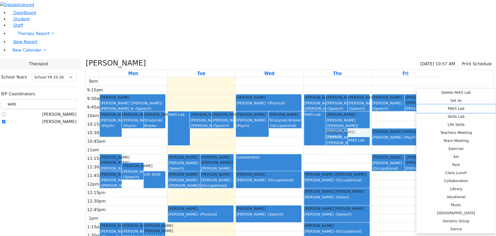
click at [417, 104] on button "PAES Lab" at bounding box center [456, 108] width 79 height 8
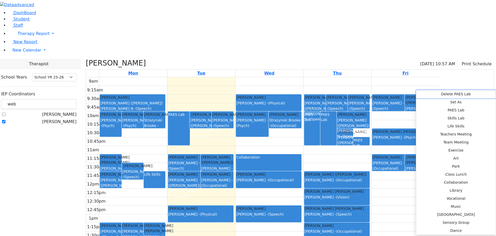
click at [424, 92] on button "Delete PAES Lab" at bounding box center [456, 94] width 80 height 8
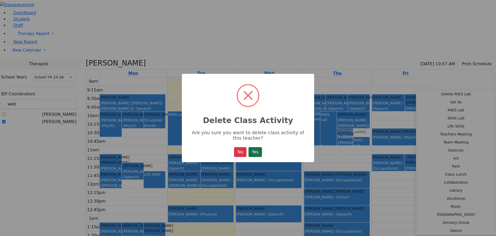
click at [258, 153] on button "Yes" at bounding box center [255, 152] width 13 height 10
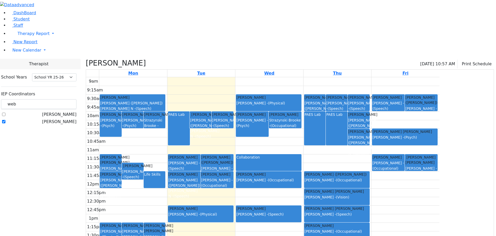
click at [347, 112] on div "PAES Lab" at bounding box center [336, 128] width 21 height 33
click at [399, 88] on button "Delete Selected Activities" at bounding box center [418, 88] width 51 height 8
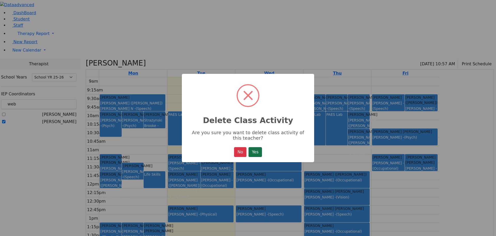
click at [257, 154] on button "Yes" at bounding box center [255, 152] width 13 height 10
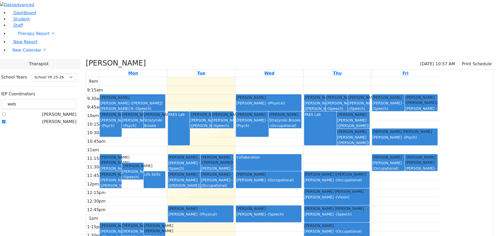
click at [65, 118] on label "[PERSON_NAME]" at bounding box center [59, 121] width 34 height 6
click at [5, 120] on input "[PERSON_NAME]" at bounding box center [3, 121] width 3 height 3
checkbox input "false"
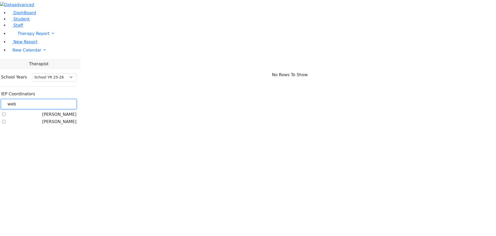
drag, startPoint x: 79, startPoint y: 45, endPoint x: 57, endPoint y: 47, distance: 21.8
click at [57, 47] on div "DashBoard Student Staff Therapy Report Student Old Calendar Report E_Judy" at bounding box center [248, 65] width 496 height 130
click at [50, 55] on link "New Calendar" at bounding box center [252, 50] width 488 height 10
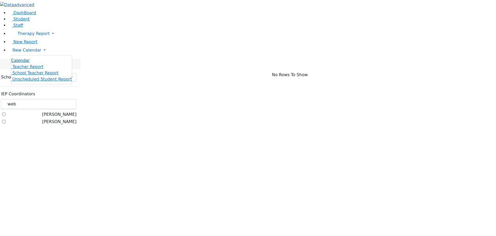
click at [27, 63] on span "Calendar" at bounding box center [20, 60] width 19 height 5
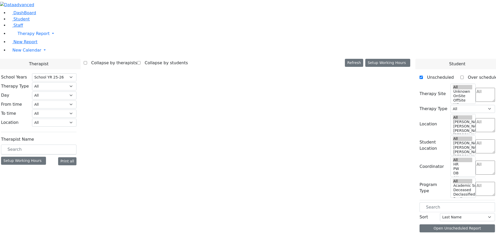
select select "212"
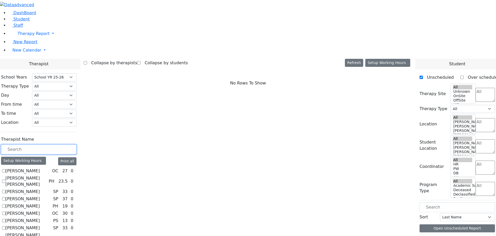
click at [75, 144] on input "text" at bounding box center [38, 149] width 75 height 10
type input "st"
click at [40, 189] on label "Steinberg Fagey" at bounding box center [22, 192] width 34 height 6
click at [5, 191] on input "Steinberg Fagey" at bounding box center [3, 192] width 3 height 3
checkbox input "true"
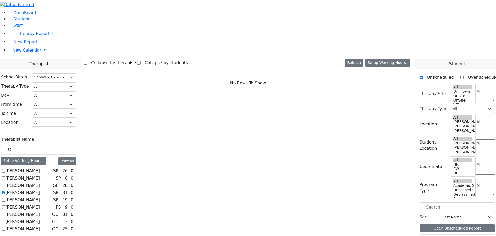
select select "3"
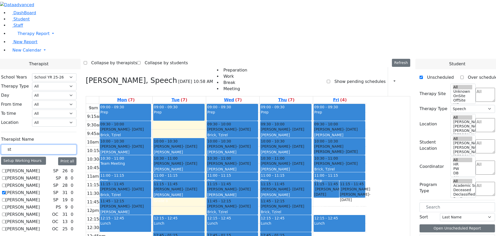
drag, startPoint x: 74, startPoint y: 89, endPoint x: 68, endPoint y: 90, distance: 6.0
click at [68, 144] on input "st" at bounding box center [38, 149] width 75 height 10
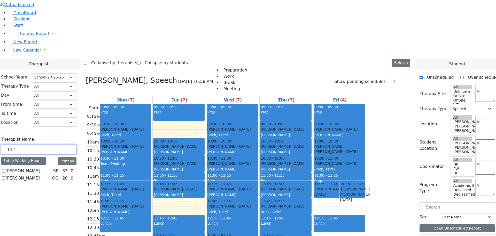
type input "shir"
click at [40, 168] on label "[PERSON_NAME]" at bounding box center [22, 171] width 34 height 6
click at [5, 169] on input "[PERSON_NAME]" at bounding box center [3, 170] width 3 height 3
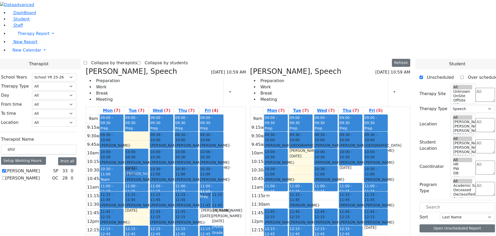
drag, startPoint x: 327, startPoint y: 79, endPoint x: 192, endPoint y: 78, distance: 134.9
click at [192, 78] on div "Steinberg Fagey, Speech 09/02/2025 10:59 AM Preparation Work Break Meeting Prin…" at bounding box center [248, 193] width 329 height 253
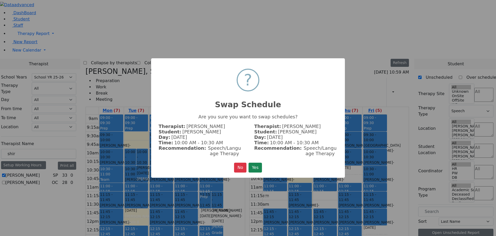
click at [261, 165] on button "Yes" at bounding box center [255, 167] width 13 height 10
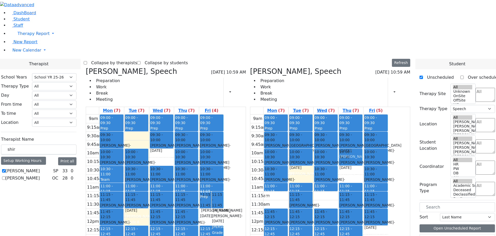
drag, startPoint x: 209, startPoint y: 81, endPoint x: 374, endPoint y: 61, distance: 165.7
click at [374, 67] on div "Steinberg Fagey, Speech 09/02/2025 10:59 AM Preparation Work Break Meeting Prin…" at bounding box center [248, 193] width 329 height 253
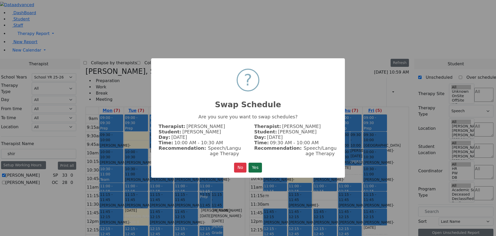
click at [253, 165] on button "Yes" at bounding box center [255, 167] width 13 height 10
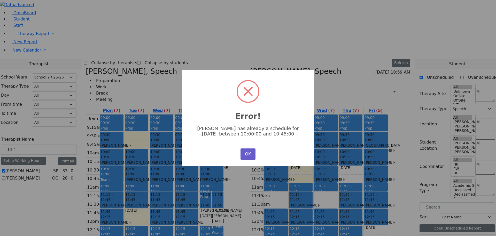
click at [245, 151] on button "OK" at bounding box center [248, 153] width 15 height 11
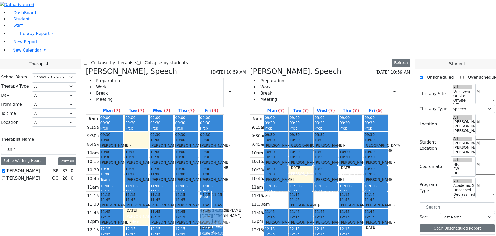
drag, startPoint x: 376, startPoint y: 58, endPoint x: 248, endPoint y: 135, distance: 149.9
click at [248, 135] on div "Steinberg Fagey, Speech 09/02/2025 10:59 AM Preparation Work Break Meeting Prin…" at bounding box center [248, 193] width 329 height 253
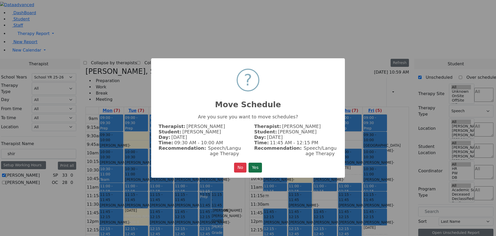
click at [253, 165] on button "Yes" at bounding box center [255, 167] width 13 height 10
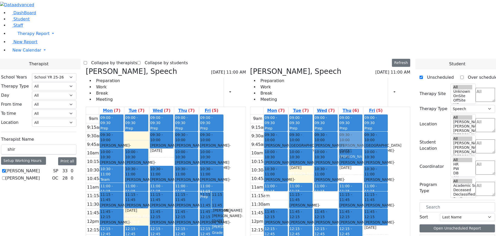
drag, startPoint x: 212, startPoint y: 78, endPoint x: 376, endPoint y: 59, distance: 165.3
click at [376, 67] on div "Steinberg Fagey, Speech 09/02/2025 11:00 AM Preparation Work Break Meeting Prin…" at bounding box center [248, 193] width 329 height 253
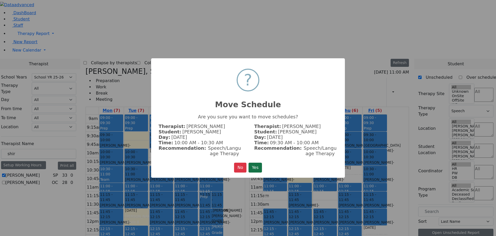
click at [255, 163] on button "Yes" at bounding box center [255, 167] width 13 height 10
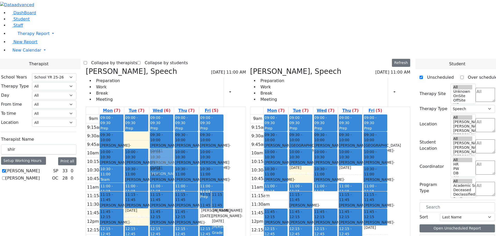
drag, startPoint x: 258, startPoint y: 141, endPoint x: 202, endPoint y: 78, distance: 83.8
click at [202, 114] on tr "09:00 - 09:30 Prep 09:30 - 10:00 Mandelbaum Esther - 08/30/2012 Brick, Tzirel 1…" at bounding box center [155, 216] width 138 height 205
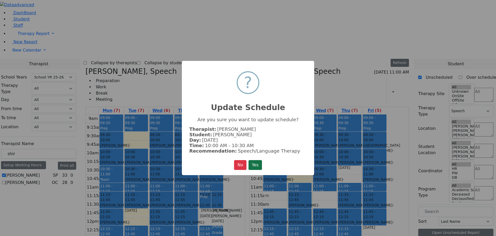
click at [251, 163] on button "Yes" at bounding box center [255, 165] width 13 height 10
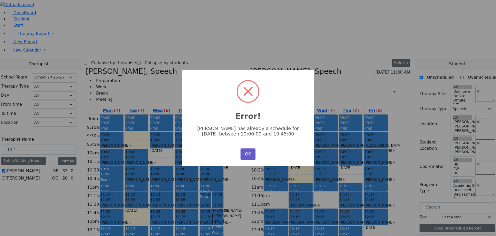
click at [249, 152] on button "OK" at bounding box center [248, 153] width 15 height 11
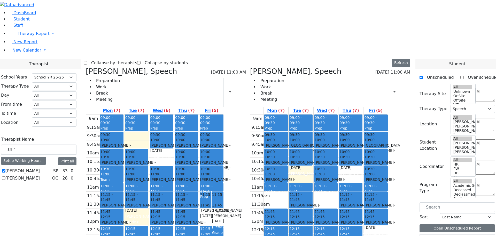
drag, startPoint x: 262, startPoint y: 136, endPoint x: 209, endPoint y: 185, distance: 71.7
click at [209, 185] on tr "09:00 - 09:30 Prep 09:30 - 10:00 Mandelbaum Esther - 08/30/2012 Brick, Tzirel 1…" at bounding box center [155, 216] width 138 height 205
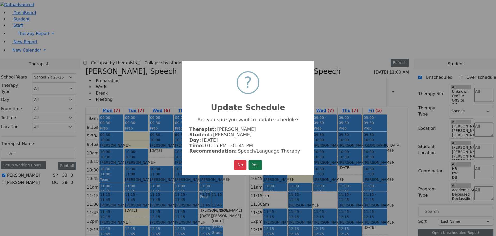
click at [253, 163] on button "Yes" at bounding box center [255, 165] width 13 height 10
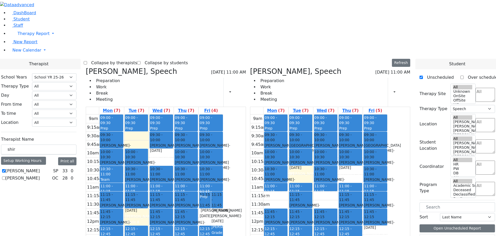
click at [40, 168] on label "[PERSON_NAME]" at bounding box center [22, 171] width 34 height 6
click at [5, 169] on input "[PERSON_NAME]" at bounding box center [3, 170] width 3 height 3
checkbox input "false"
select select
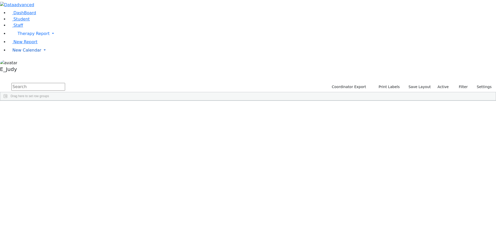
click at [50, 55] on link "New Calendar" at bounding box center [252, 50] width 488 height 10
click at [28, 63] on span "Calendar" at bounding box center [20, 60] width 19 height 5
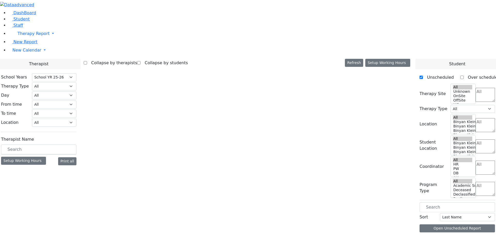
select select "212"
select select "3"
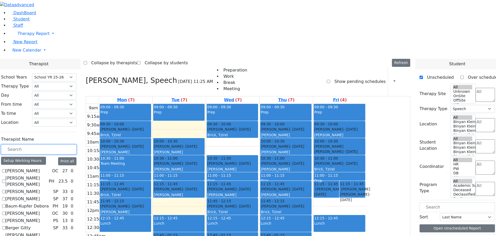
click at [75, 144] on input "text" at bounding box center [38, 149] width 75 height 10
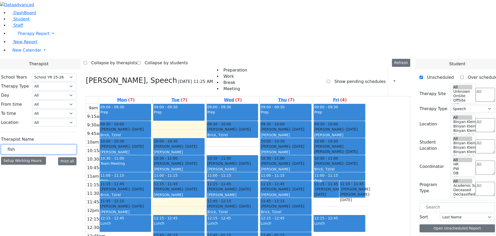
click at [77, 144] on input "fish" at bounding box center [38, 149] width 75 height 10
drag, startPoint x: 78, startPoint y: 92, endPoint x: 72, endPoint y: 90, distance: 5.8
click at [72, 144] on input "fish" at bounding box center [38, 149] width 75 height 10
type input "fis"
click at [40, 168] on label "[PERSON_NAME]" at bounding box center [22, 171] width 34 height 6
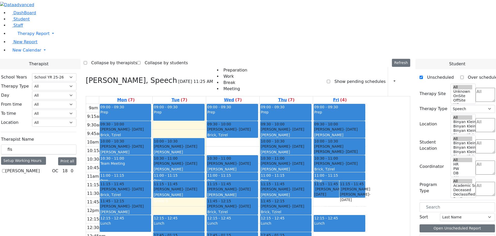
click at [5, 169] on input "[PERSON_NAME]" at bounding box center [3, 170] width 3 height 3
checkbox input "true"
select select "1"
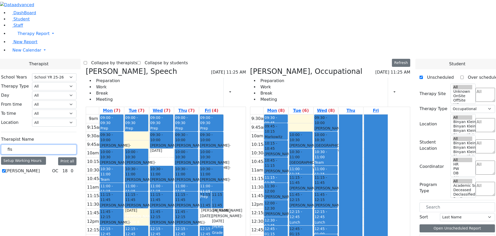
drag, startPoint x: 74, startPoint y: 91, endPoint x: 67, endPoint y: 89, distance: 7.3
click at [67, 144] on input "fis" at bounding box center [38, 149] width 75 height 10
type input "zilber"
click at [40, 168] on label "[PERSON_NAME]" at bounding box center [22, 171] width 34 height 6
click at [5, 169] on input "[PERSON_NAME]" at bounding box center [3, 170] width 3 height 3
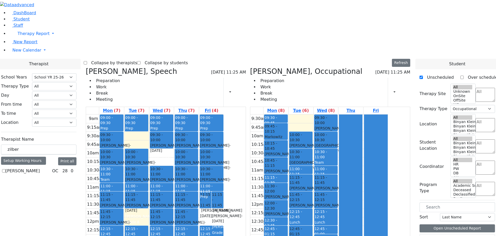
checkbox input "true"
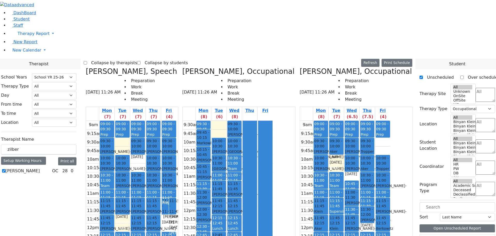
click at [86, 67] on icon at bounding box center [86, 71] width 0 height 9
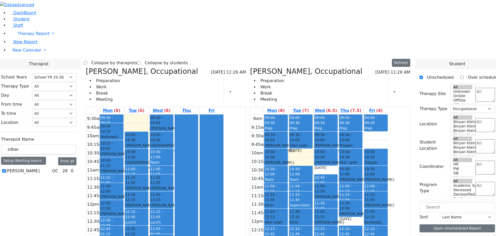
drag, startPoint x: 186, startPoint y: 169, endPoint x: 185, endPoint y: 176, distance: 7.0
click at [185, 176] on div "9:30am 9:45am 10am 10:15am 10:30am 10:45am 11am 11:15am 11:30am 11:45am 12pm 12…" at bounding box center [155, 208] width 138 height 188
drag, startPoint x: 191, startPoint y: 170, endPoint x: 191, endPoint y: 178, distance: 8.8
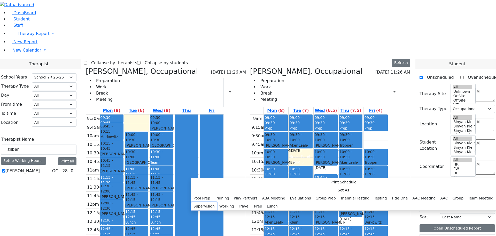
click at [217, 202] on button "Supervision" at bounding box center [204, 206] width 26 height 8
select select "2"
select select "13:15:00"
select select "13:45:00"
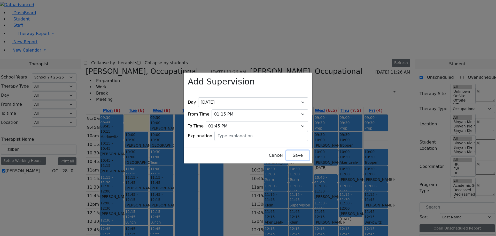
click at [286, 153] on button "Save" at bounding box center [297, 155] width 23 height 10
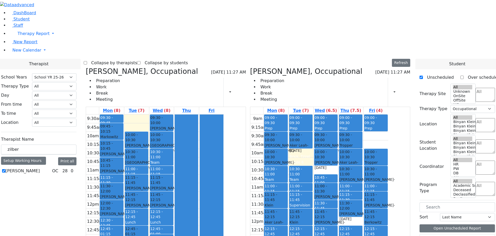
drag, startPoint x: 324, startPoint y: 187, endPoint x: 326, endPoint y: 195, distance: 7.5
click at [326, 195] on div "9am 9:15am 9:30am 9:45am 10am 10:15am 10:30am 10:45am 11am 11:15am 11:30am 11:4…" at bounding box center [319, 216] width 138 height 205
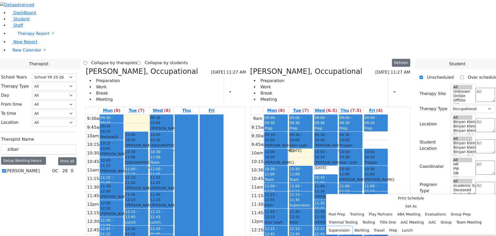
click at [352, 226] on button "Supervision" at bounding box center [339, 230] width 26 height 8
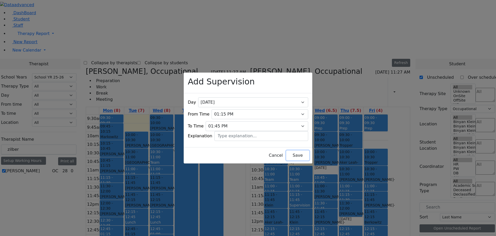
click at [294, 154] on button "Save" at bounding box center [297, 155] width 23 height 10
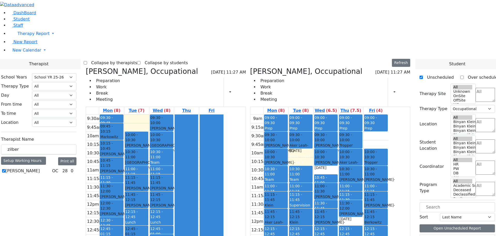
click at [86, 67] on icon at bounding box center [86, 71] width 0 height 9
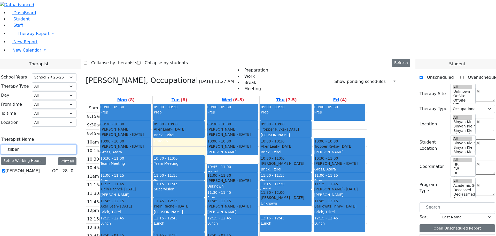
drag, startPoint x: 78, startPoint y: 90, endPoint x: 55, endPoint y: 95, distance: 23.1
type input "neu"
click at [40, 168] on label "[PERSON_NAME]" at bounding box center [22, 171] width 34 height 6
click at [5, 169] on input "[PERSON_NAME]" at bounding box center [3, 170] width 3 height 3
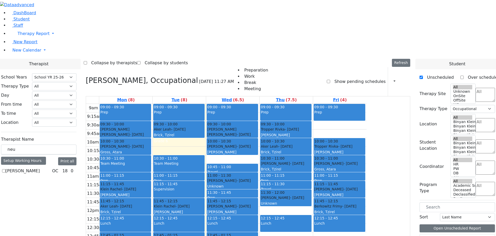
checkbox input "true"
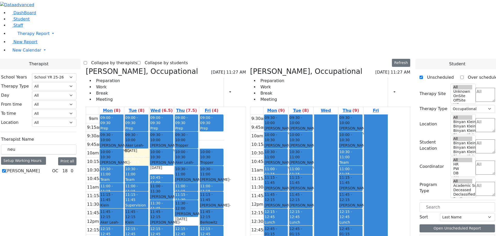
drag, startPoint x: 325, startPoint y: 169, endPoint x: 326, endPoint y: 180, distance: 11.4
click at [326, 180] on div "9:30am 9:45am 10am 10:15am 10:30am 10:45am 11am 11:15am 11:30am 11:45am 12pm 12…" at bounding box center [319, 208] width 138 height 188
drag, startPoint x: 324, startPoint y: 169, endPoint x: 325, endPoint y: 177, distance: 8.0
drag, startPoint x: 381, startPoint y: 193, endPoint x: 343, endPoint y: 176, distance: 41.3
click at [337, 178] on tr "09:30 - 10:00 [PERSON_NAME] [PERSON_NAME] - [DATE] [PERSON_NAME] 10:00 - 10:30 …" at bounding box center [319, 208] width 138 height 188
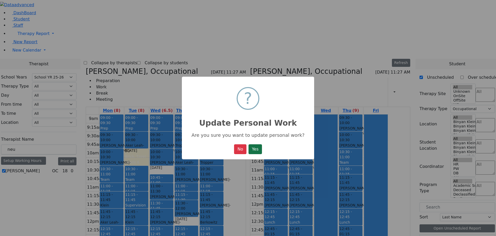
click at [255, 149] on button "Yes" at bounding box center [255, 149] width 13 height 10
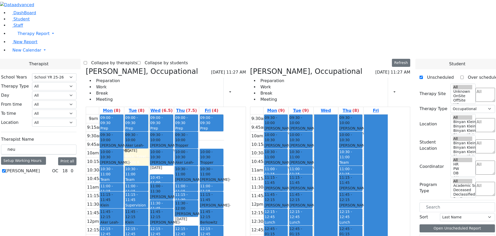
drag, startPoint x: 326, startPoint y: 170, endPoint x: 366, endPoint y: 187, distance: 43.1
click at [371, 187] on tr "09:30 - 10:00 [PERSON_NAME] [PERSON_NAME] - [DATE] [PERSON_NAME] 10:00 - 10:30 …" at bounding box center [319, 208] width 138 height 188
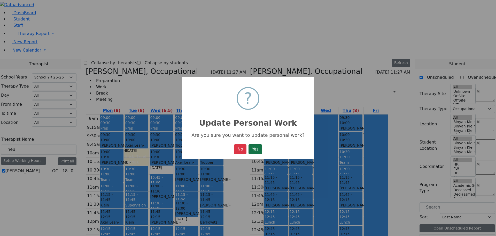
click at [257, 151] on button "Yes" at bounding box center [255, 149] width 13 height 10
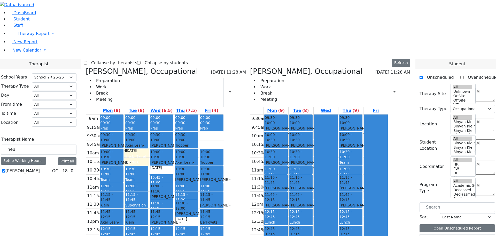
drag, startPoint x: 161, startPoint y: 203, endPoint x: 159, endPoint y: 208, distance: 5.1
click at [158, 213] on div "9am 9:15am 9:30am 9:45am 10am 10:15am 10:30am 10:45am 11am 11:15am 11:30am 11:4…" at bounding box center [155, 216] width 138 height 205
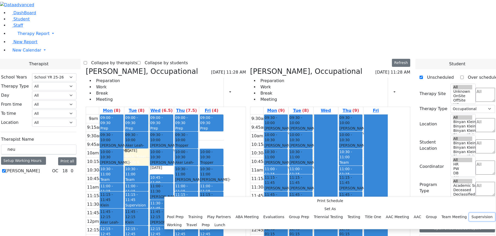
click at [469, 212] on button "Supervision" at bounding box center [482, 216] width 26 height 8
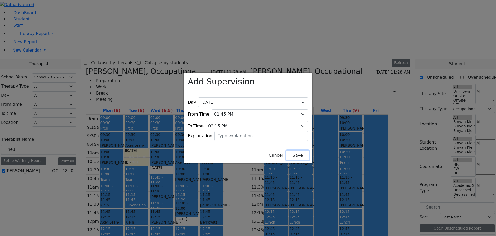
click at [293, 152] on button "Save" at bounding box center [297, 155] width 23 height 10
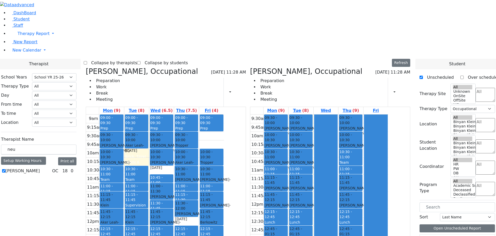
drag, startPoint x: 237, startPoint y: 209, endPoint x: 236, endPoint y: 179, distance: 30.0
click at [199, 175] on div "09:00 - 09:30 Prep 09:30 - 10:00 [PERSON_NAME] - [DATE] [PERSON_NAME] 10:00 - 1…" at bounding box center [186, 216] width 25 height 205
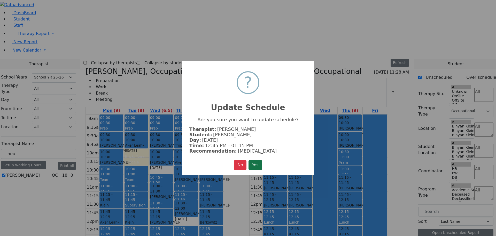
click at [255, 162] on button "Yes" at bounding box center [255, 165] width 13 height 10
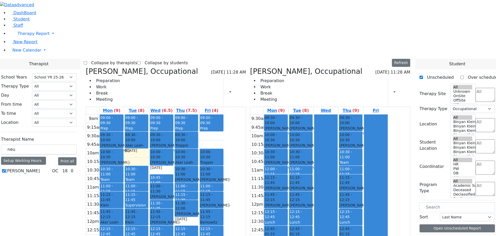
drag, startPoint x: 233, startPoint y: 203, endPoint x: 233, endPoint y: 208, distance: 4.7
click at [224, 210] on div "9am 9:15am 9:30am 9:45am 10am 10:15am 10:30am 10:45am 11am 11:15am 11:30am 11:4…" at bounding box center [155, 216] width 138 height 205
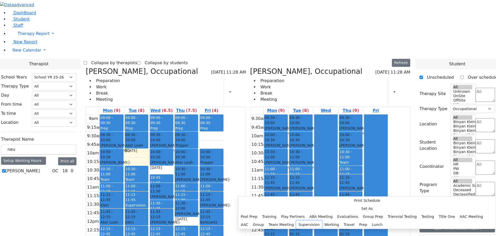
click at [300, 220] on button "Supervision" at bounding box center [310, 224] width 26 height 8
select select "4"
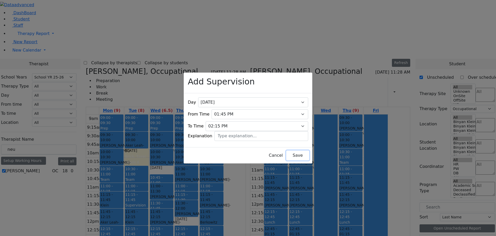
click at [286, 151] on button "Save" at bounding box center [297, 155] width 23 height 10
